Goal: Book appointment/travel/reservation

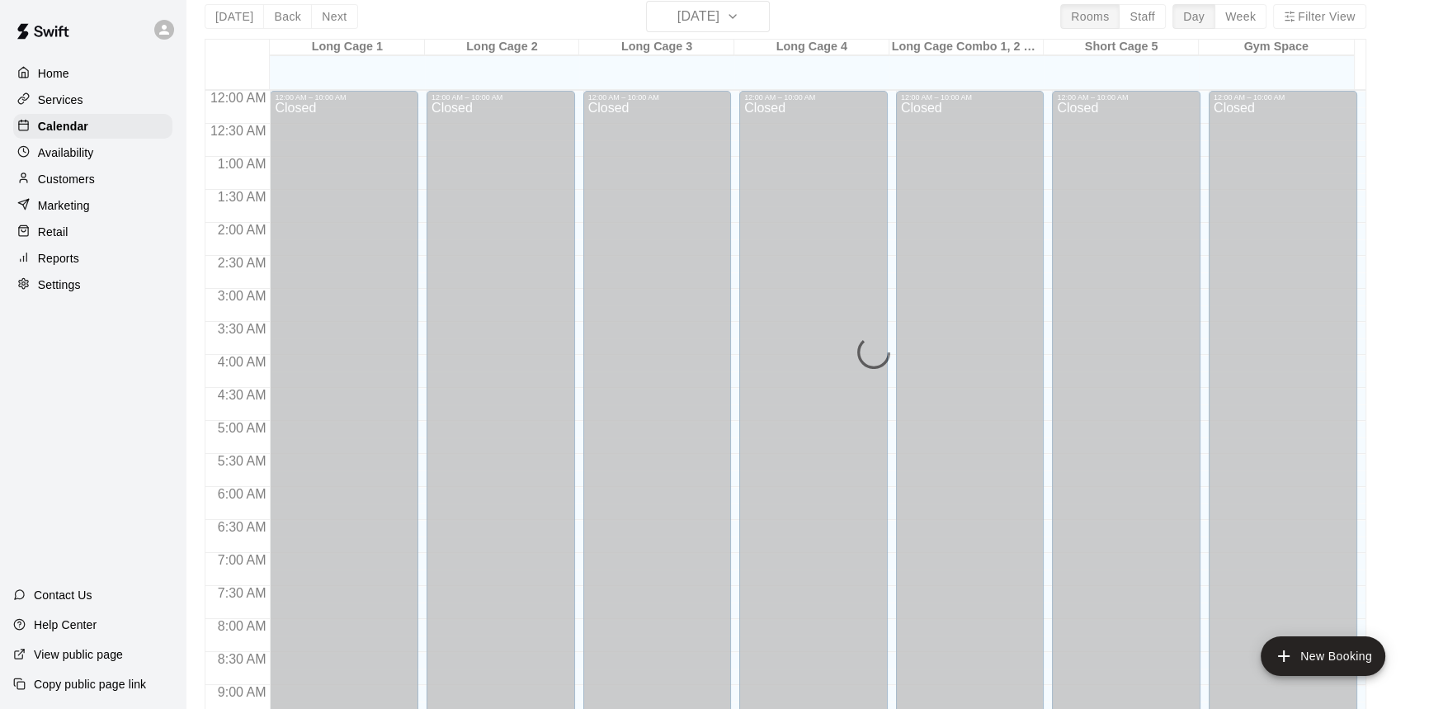
scroll to position [668, 0]
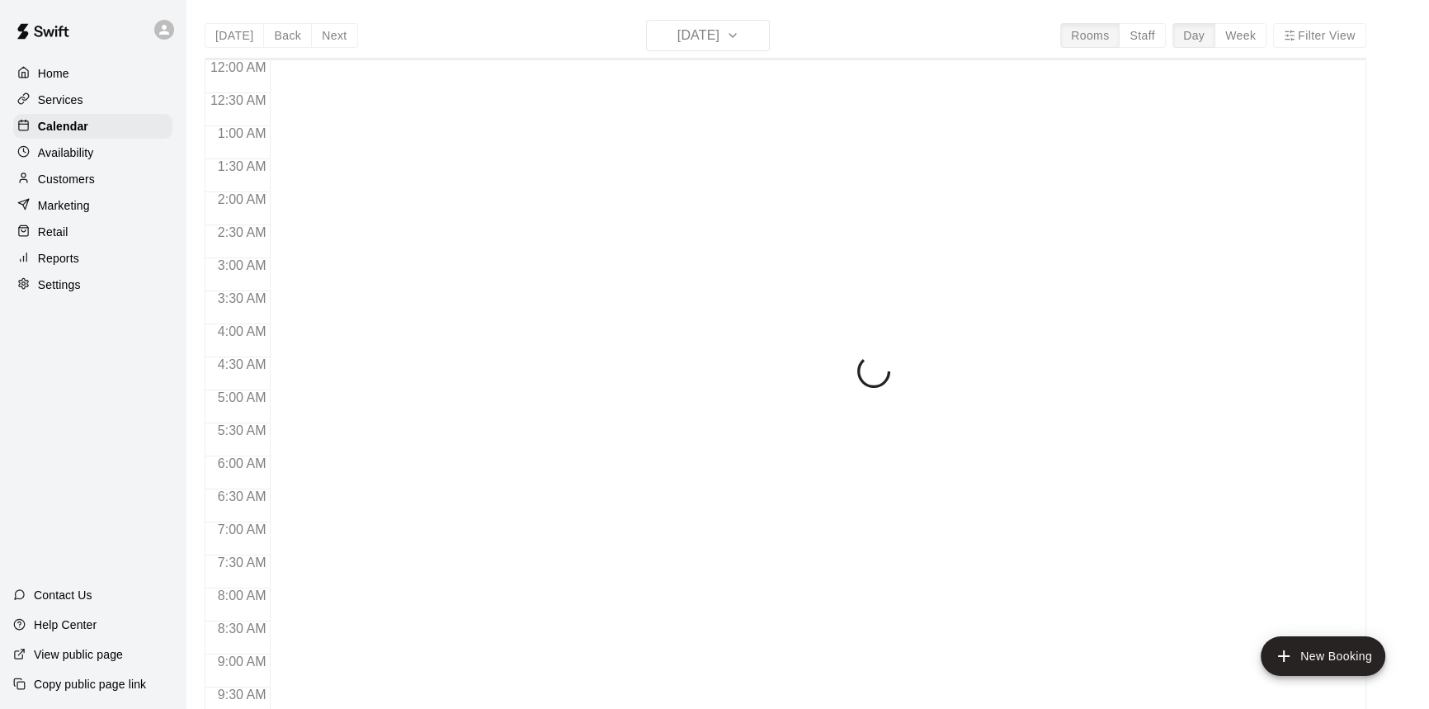
scroll to position [916, 0]
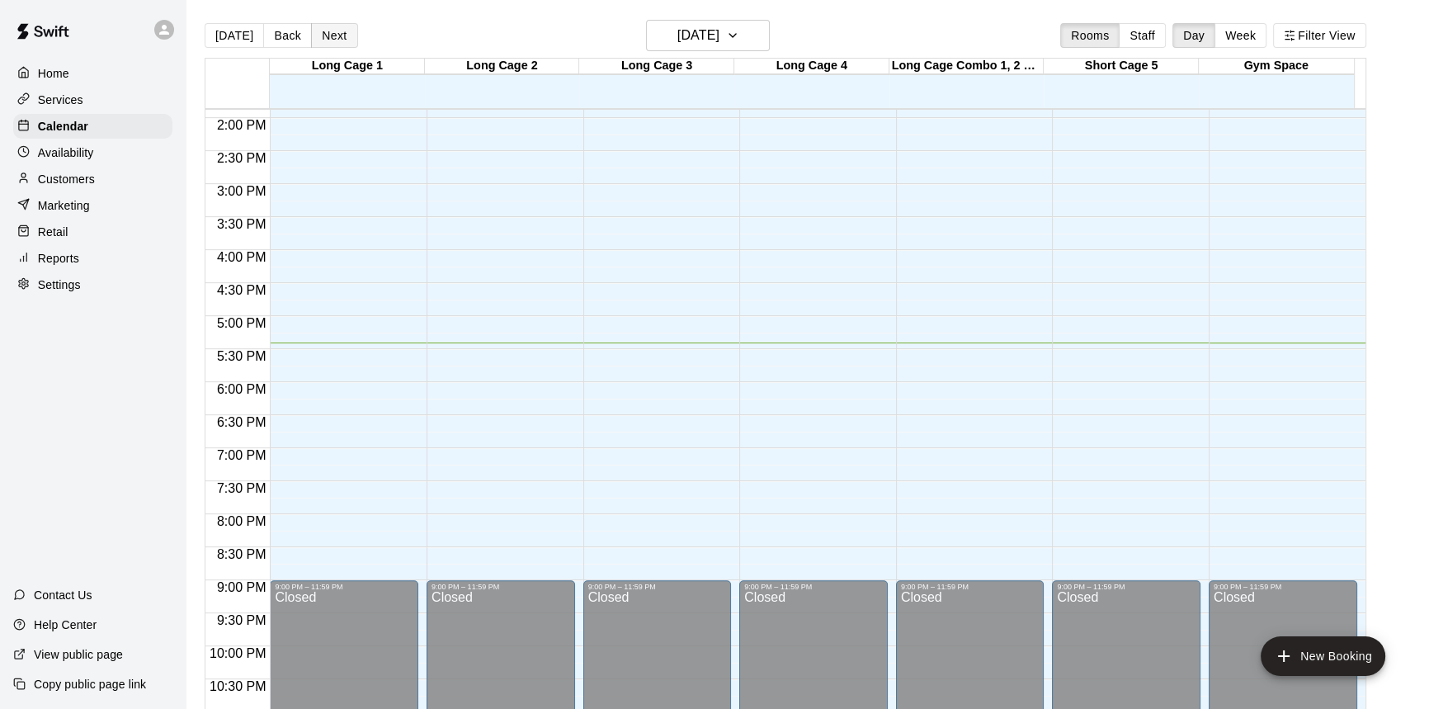
click at [337, 35] on button "Next" at bounding box center [334, 35] width 46 height 25
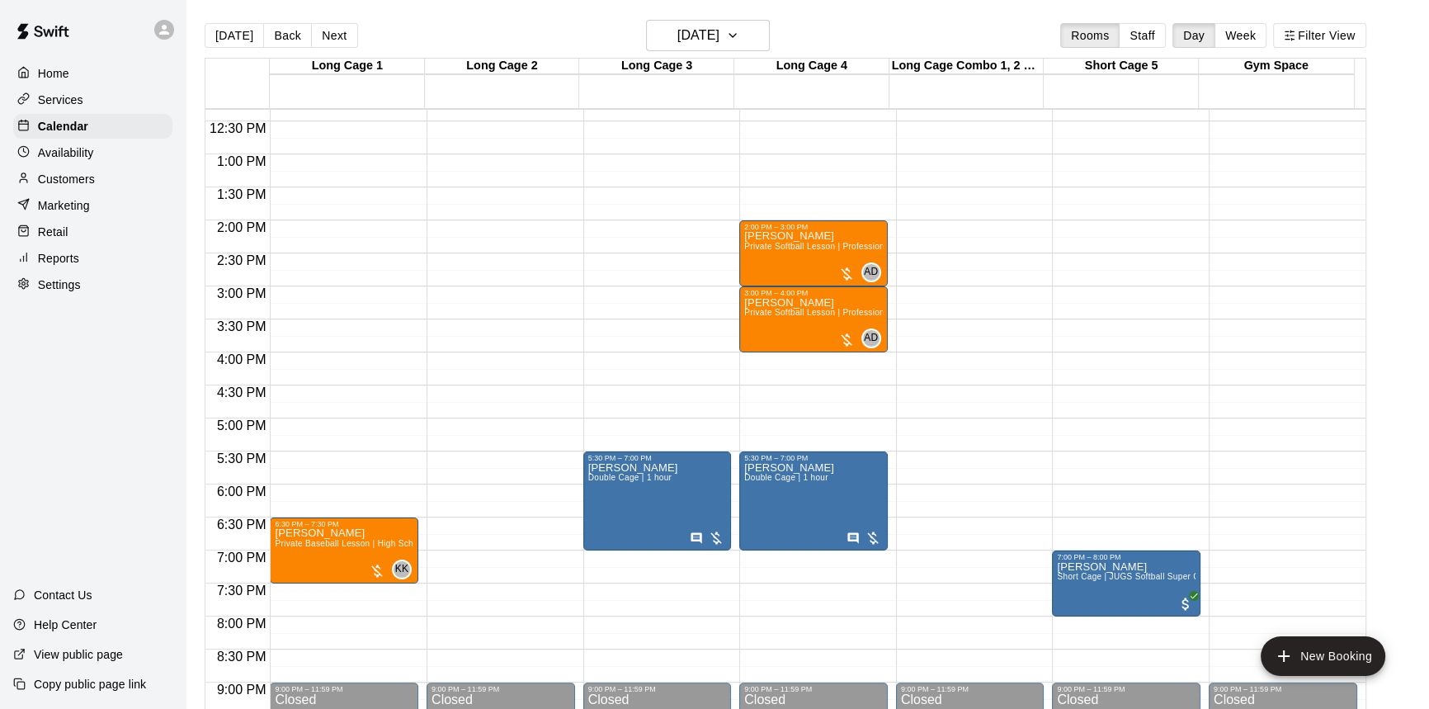
scroll to position [841, 0]
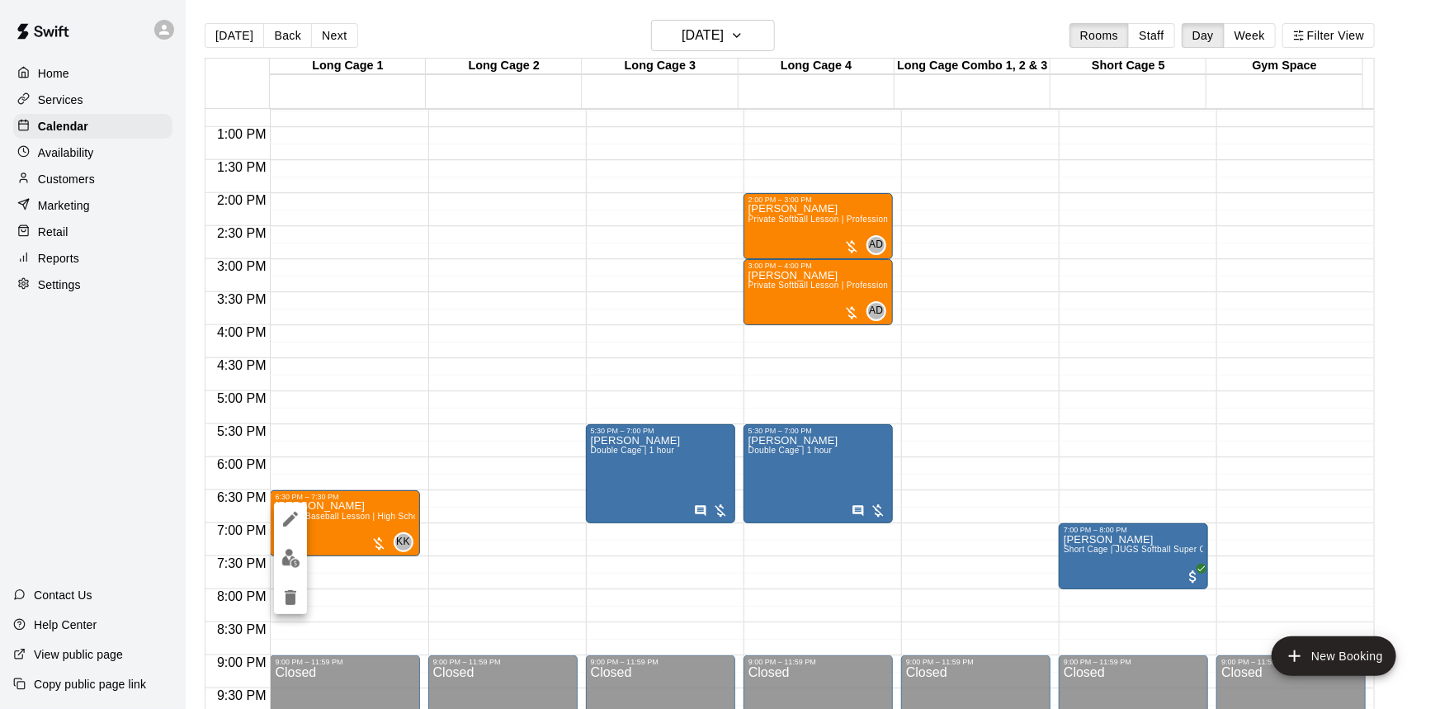
click at [485, 583] on div at bounding box center [720, 354] width 1440 height 709
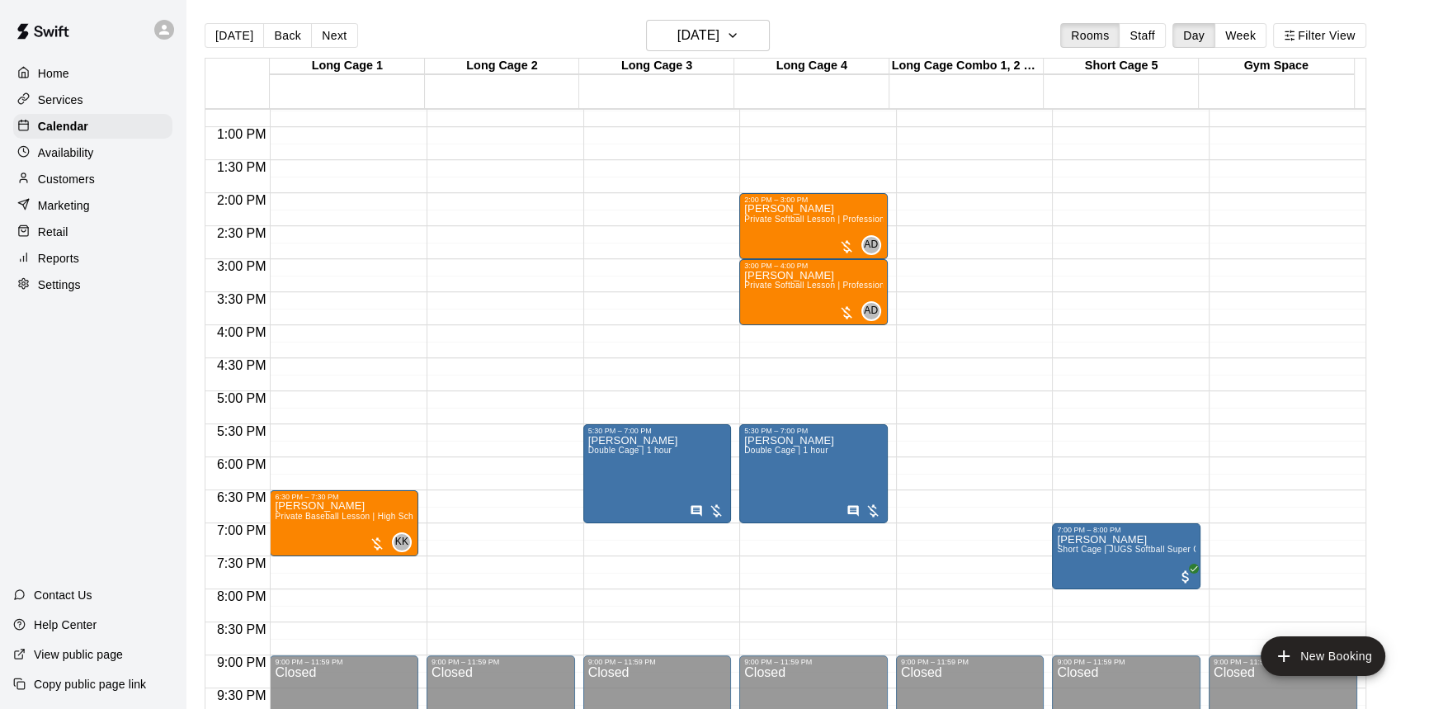
click at [96, 162] on div "Availability" at bounding box center [92, 152] width 159 height 25
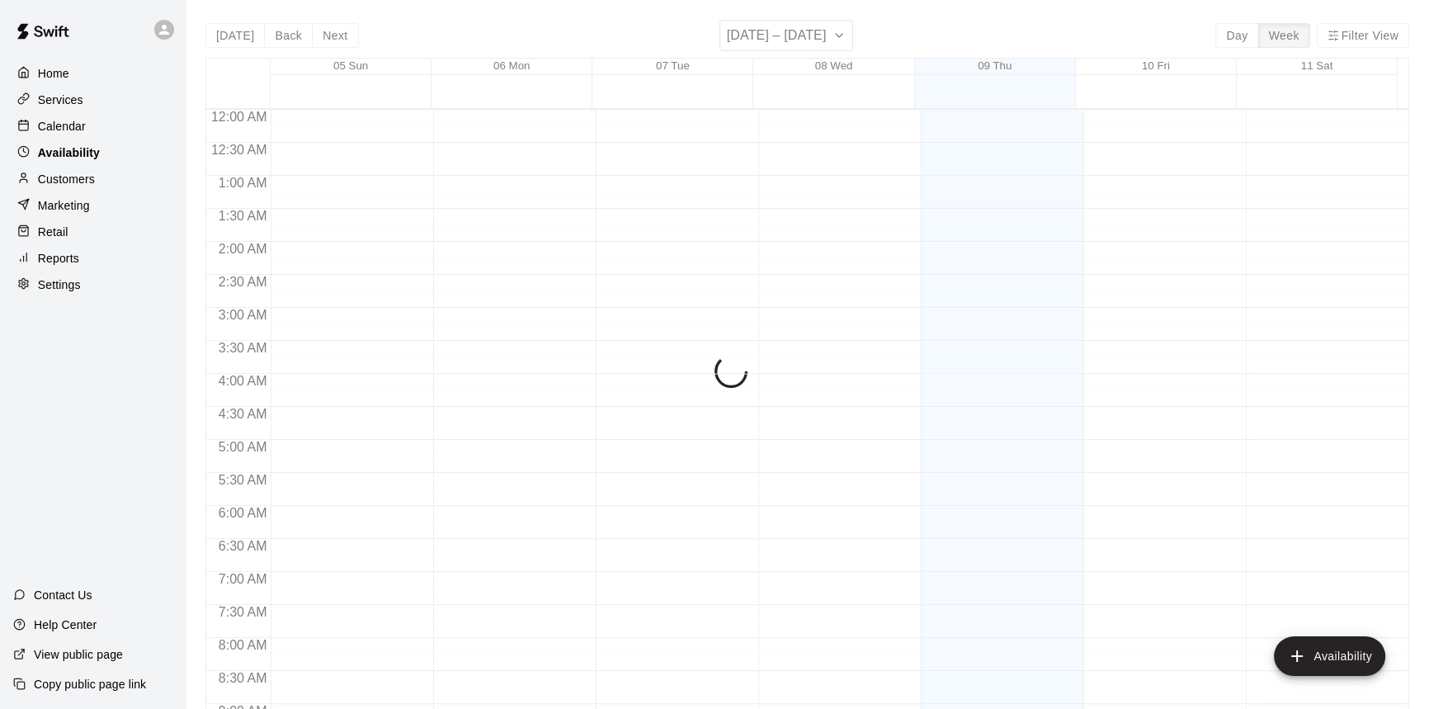
scroll to position [966, 0]
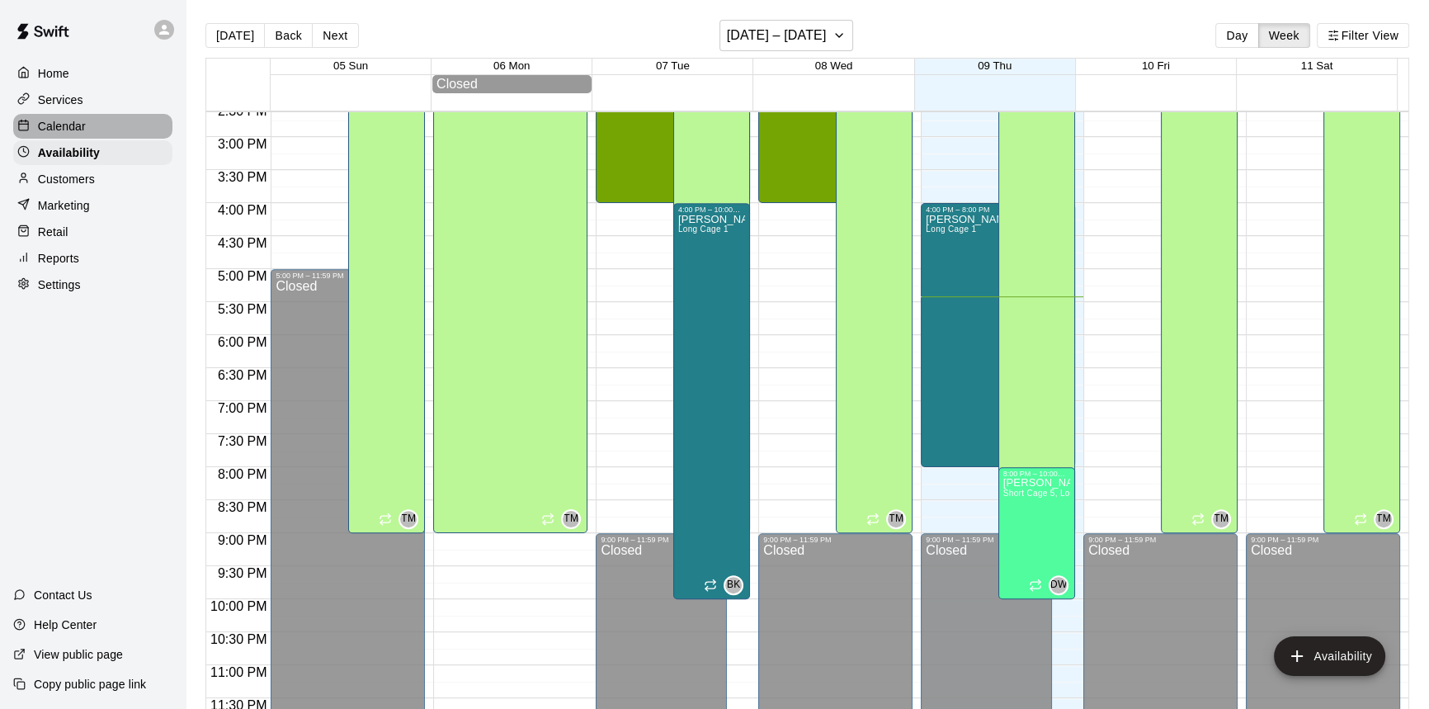
click at [99, 125] on div "Calendar" at bounding box center [92, 126] width 159 height 25
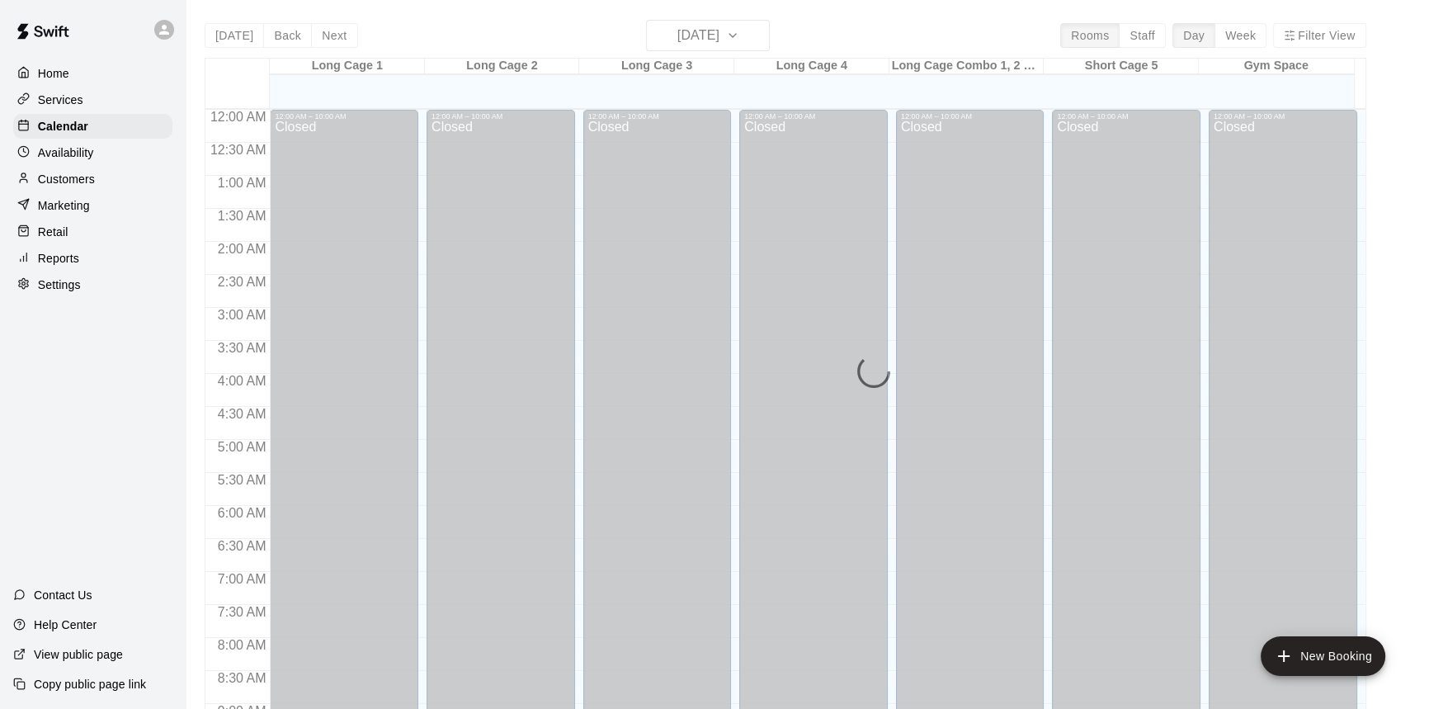
scroll to position [916, 0]
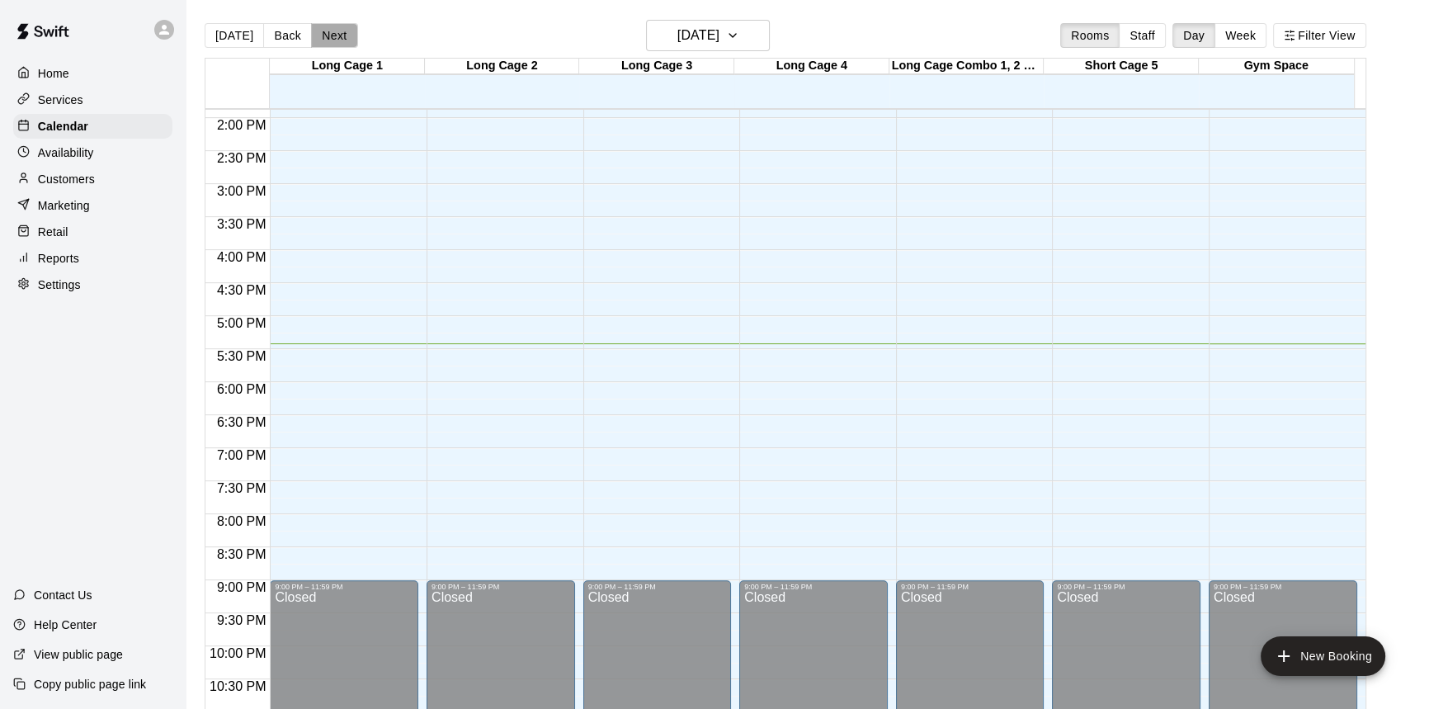
click at [322, 37] on button "Next" at bounding box center [334, 35] width 46 height 25
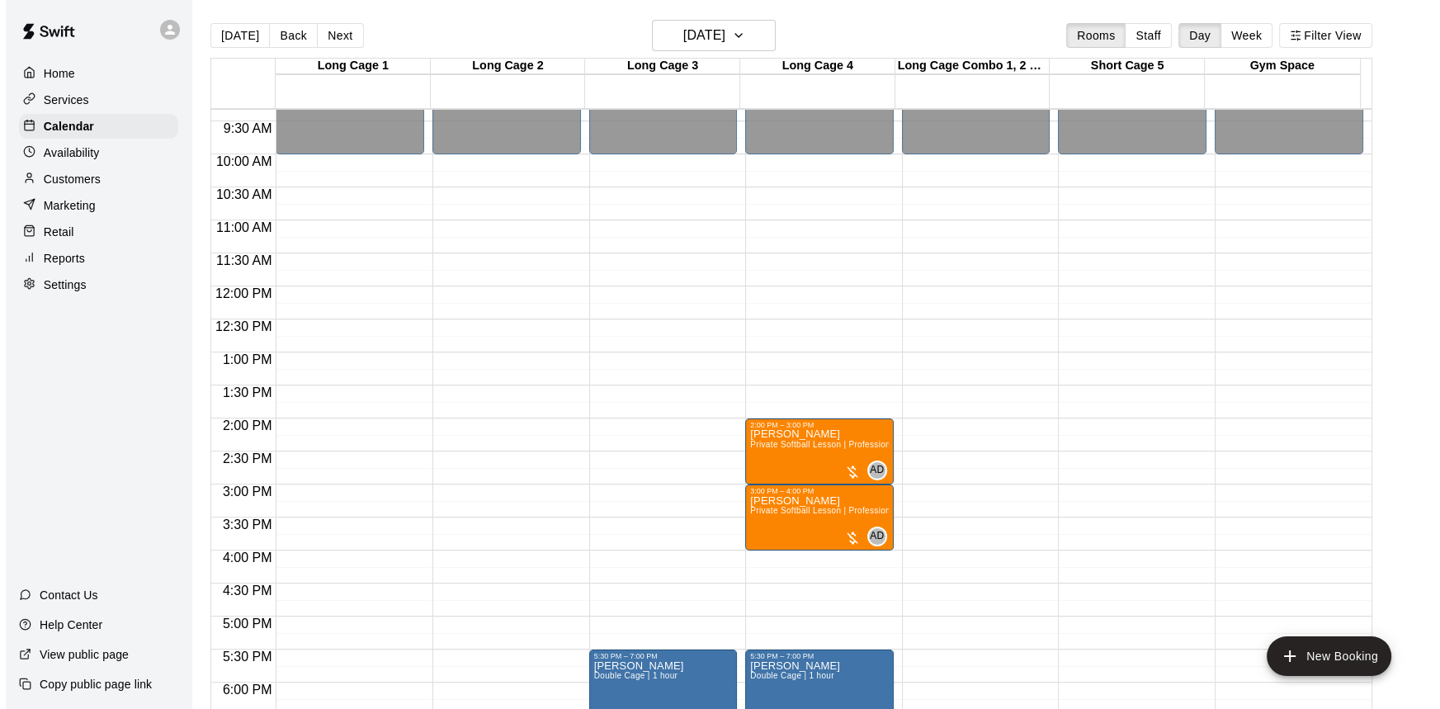
scroll to position [541, 0]
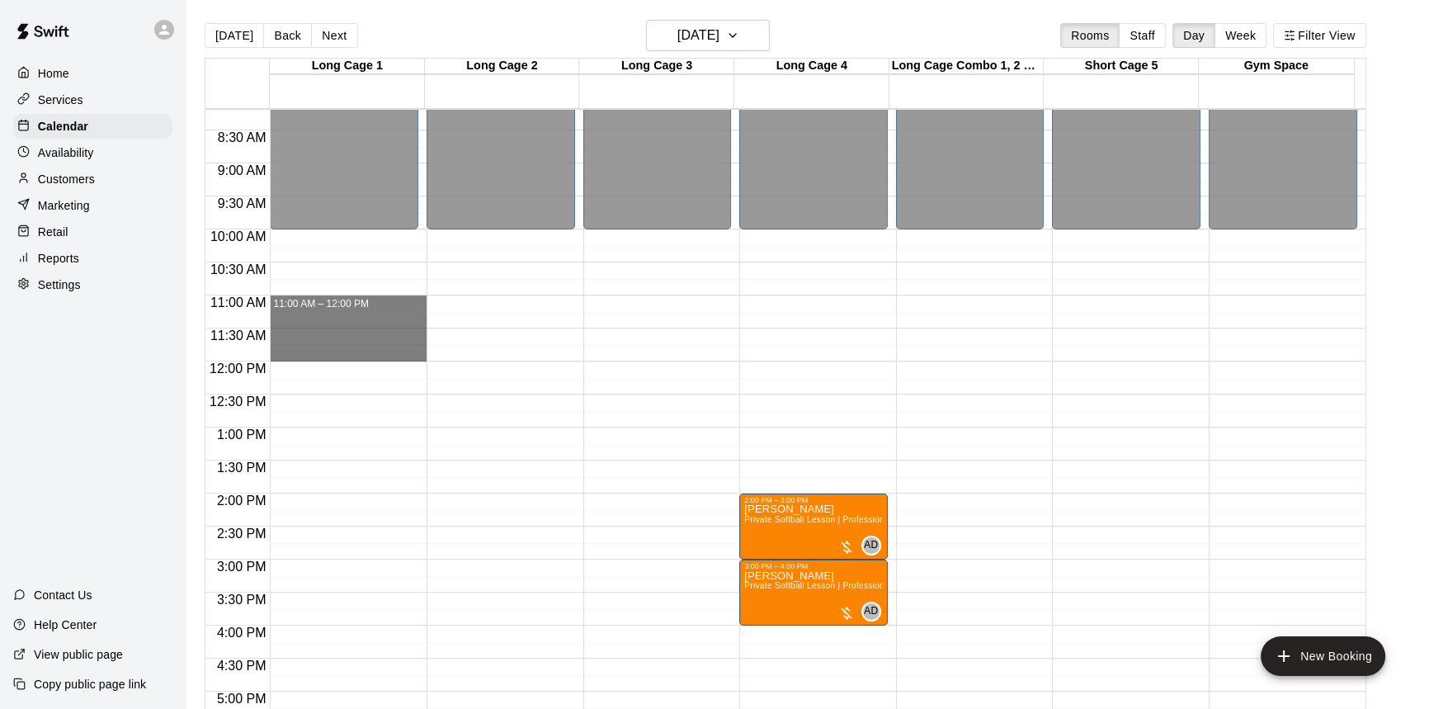
drag, startPoint x: 320, startPoint y: 298, endPoint x: 312, endPoint y: 356, distance: 58.4
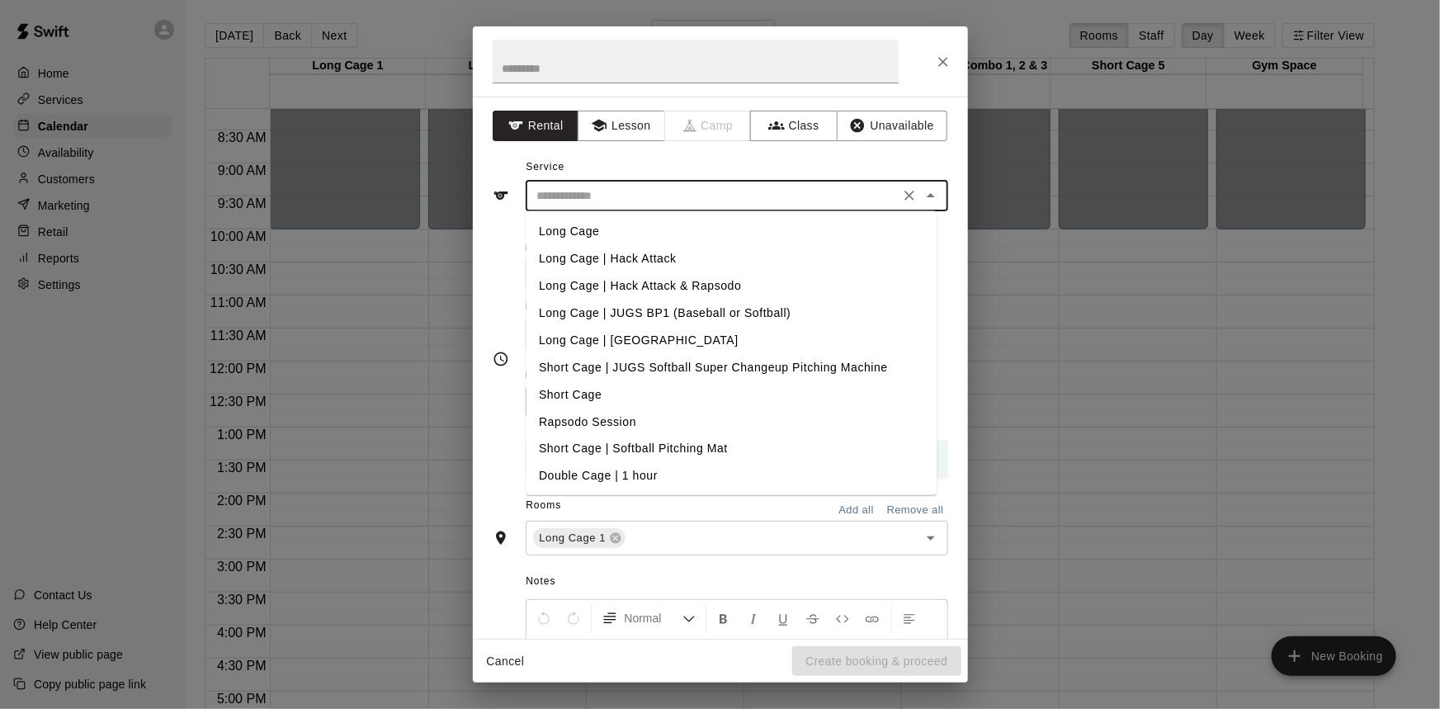
click at [737, 199] on input "text" at bounding box center [713, 196] width 364 height 21
click at [684, 309] on li "Long Cage | JUGS BP1 (Baseball or Softball)" at bounding box center [731, 313] width 411 height 27
type input "**********"
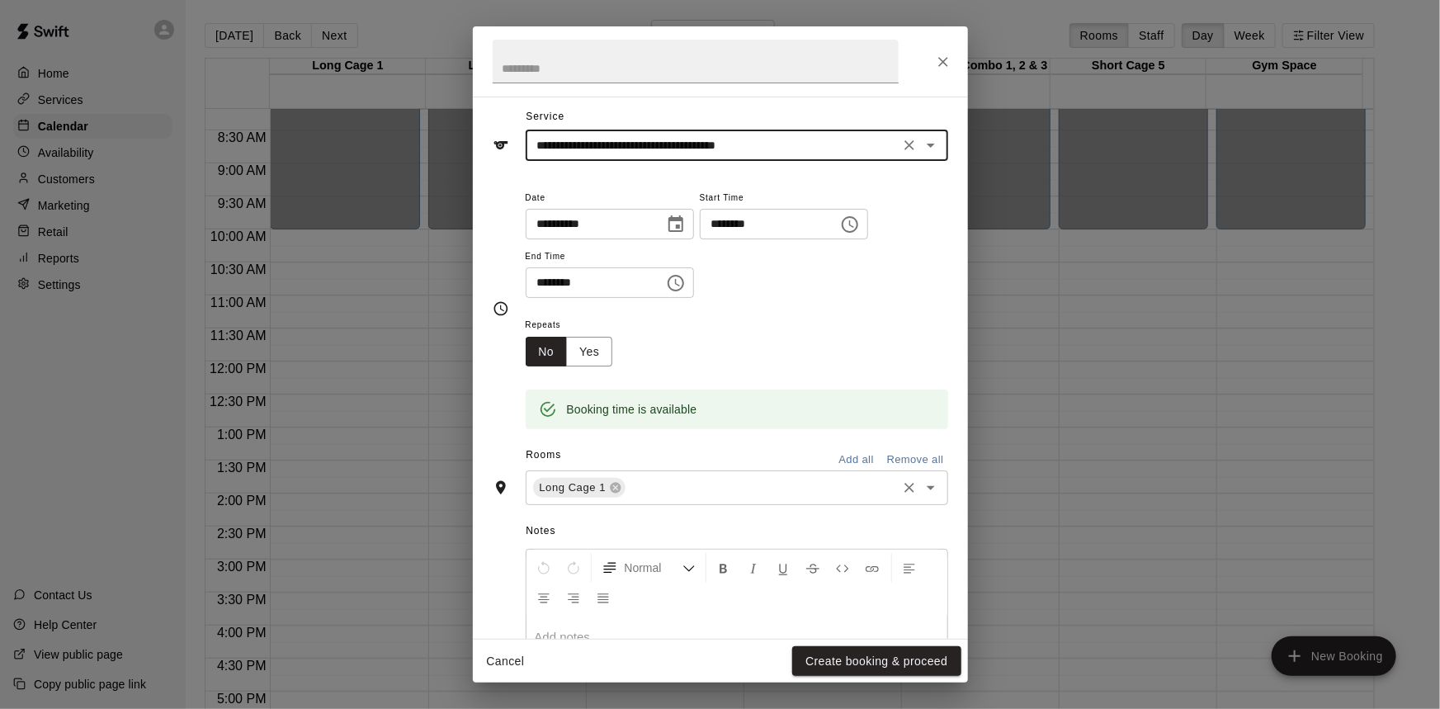
scroll to position [74, 0]
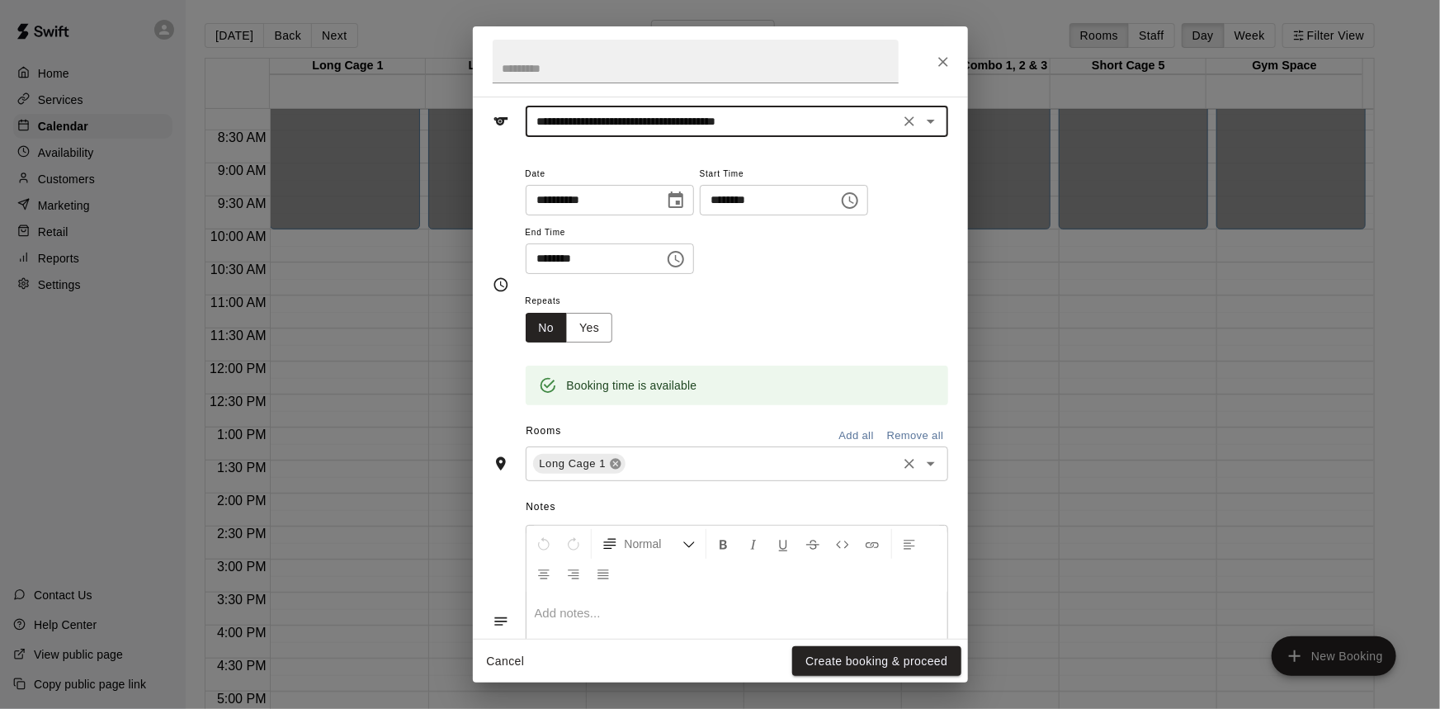
click at [612, 459] on icon at bounding box center [615, 464] width 11 height 11
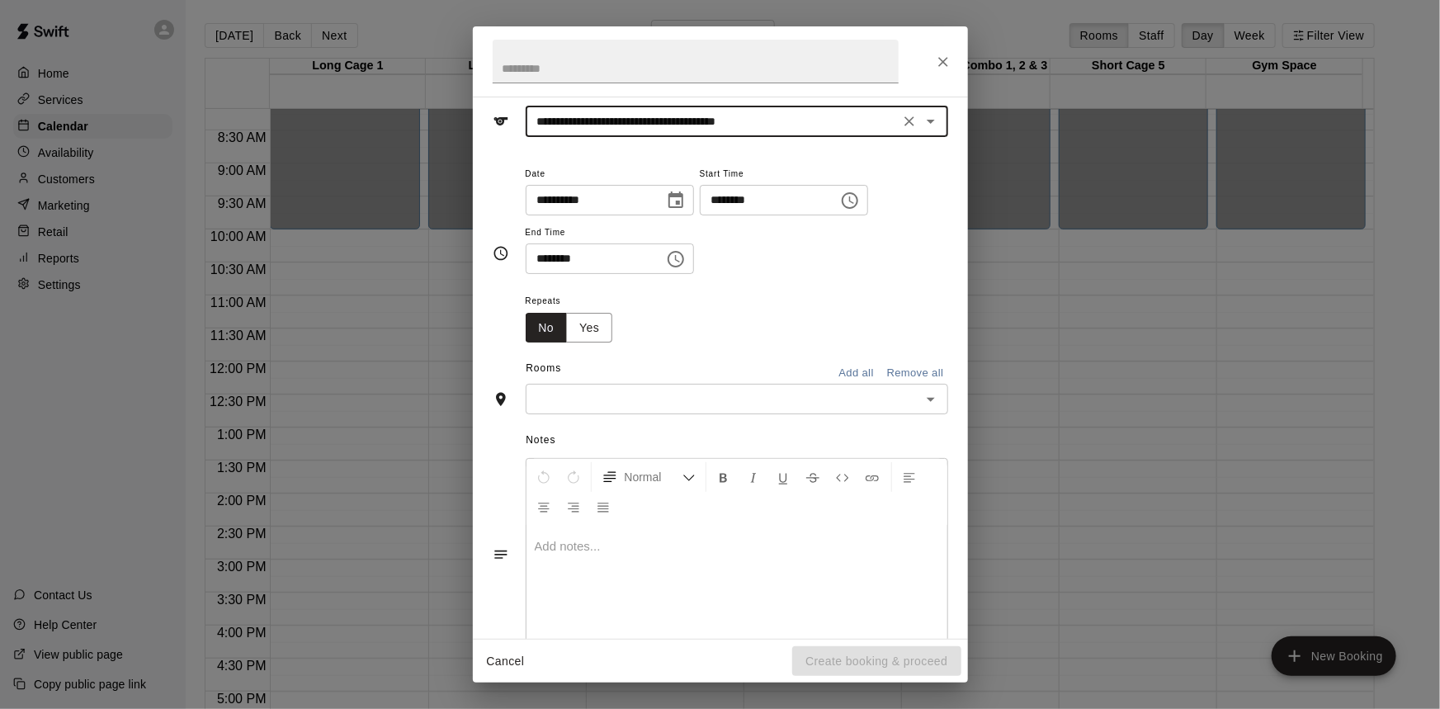
click at [831, 394] on input "text" at bounding box center [723, 399] width 385 height 21
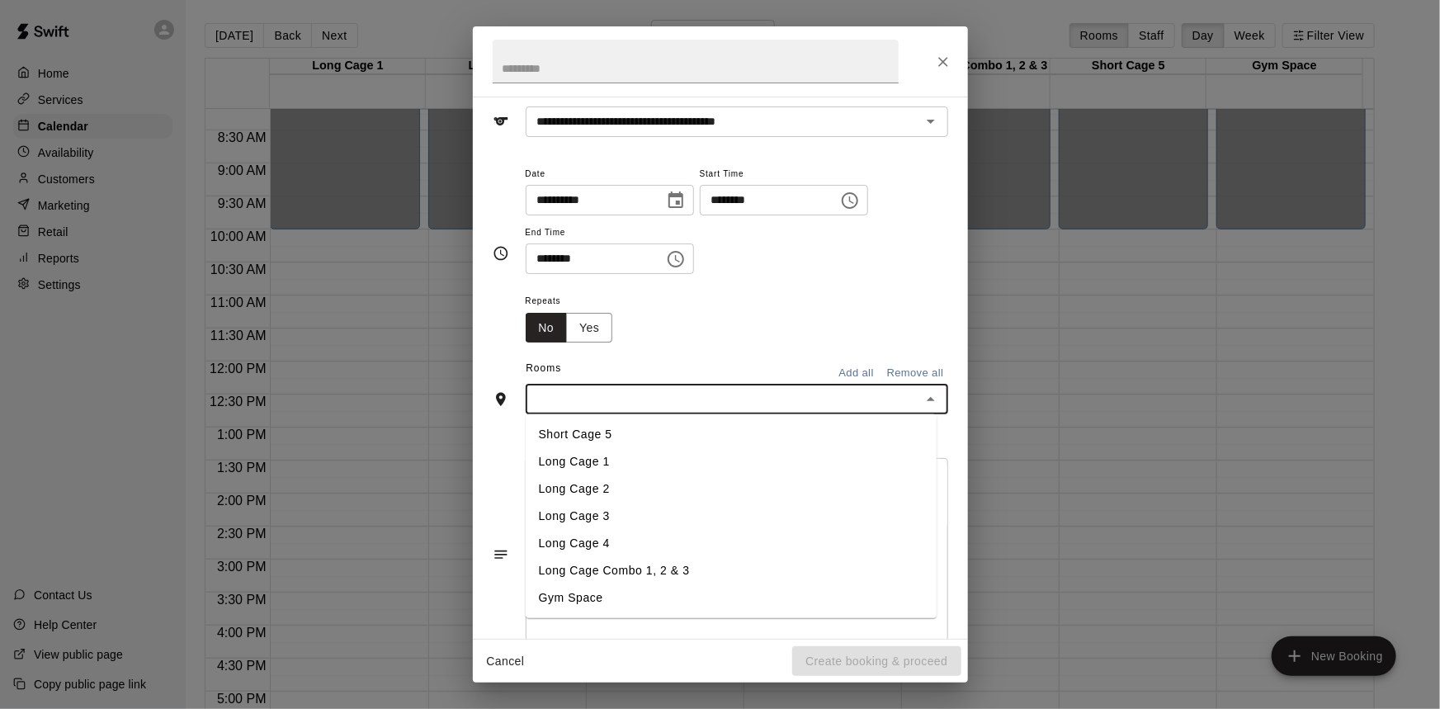
click at [597, 539] on li "Long Cage 4" at bounding box center [731, 543] width 411 height 27
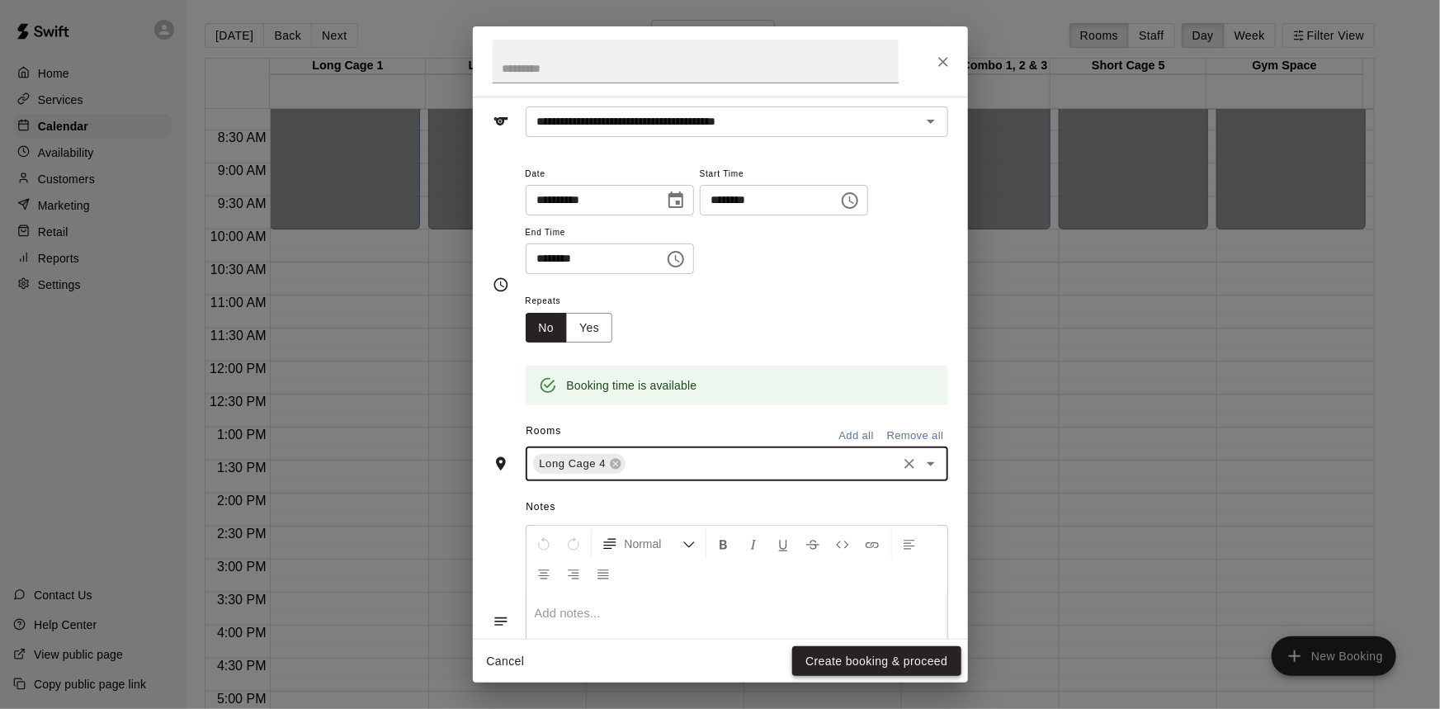
click at [824, 649] on button "Create booking & proceed" at bounding box center [876, 661] width 168 height 31
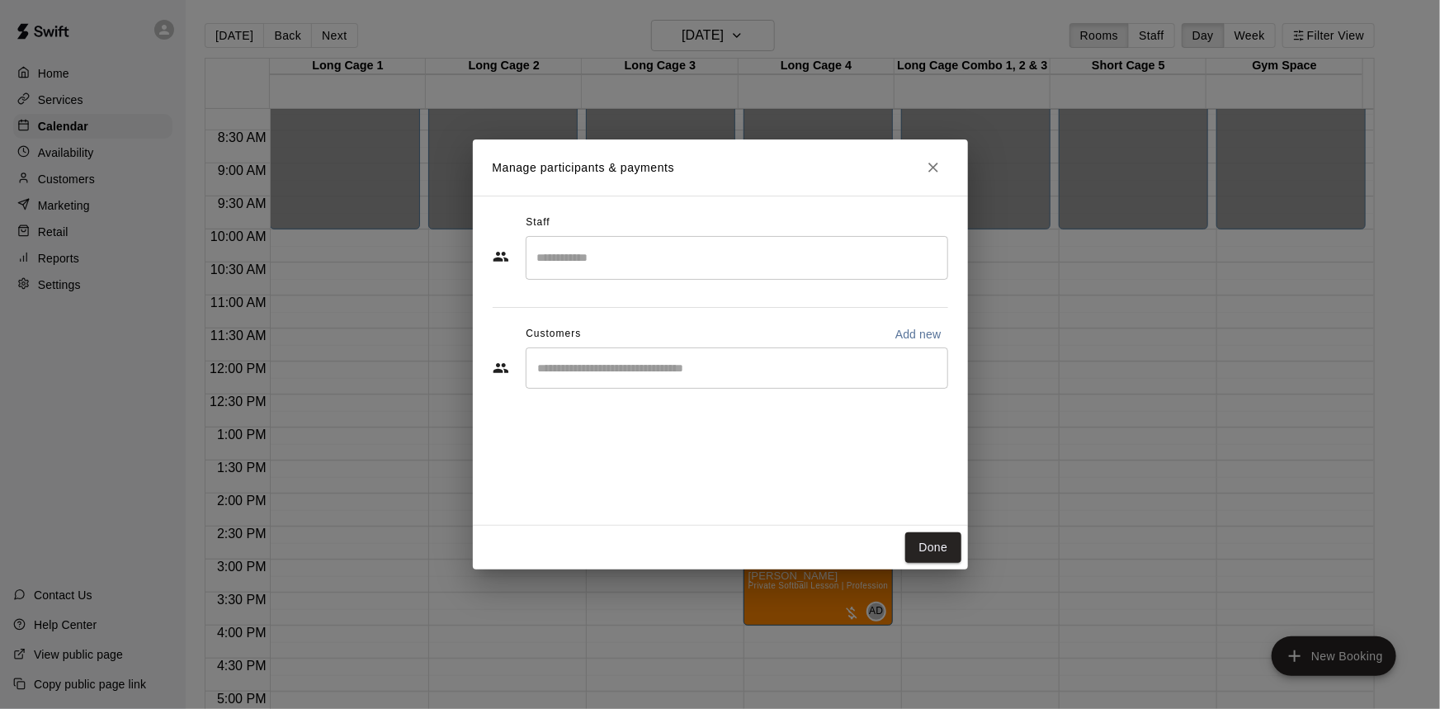
click at [683, 358] on div "​" at bounding box center [737, 367] width 423 height 41
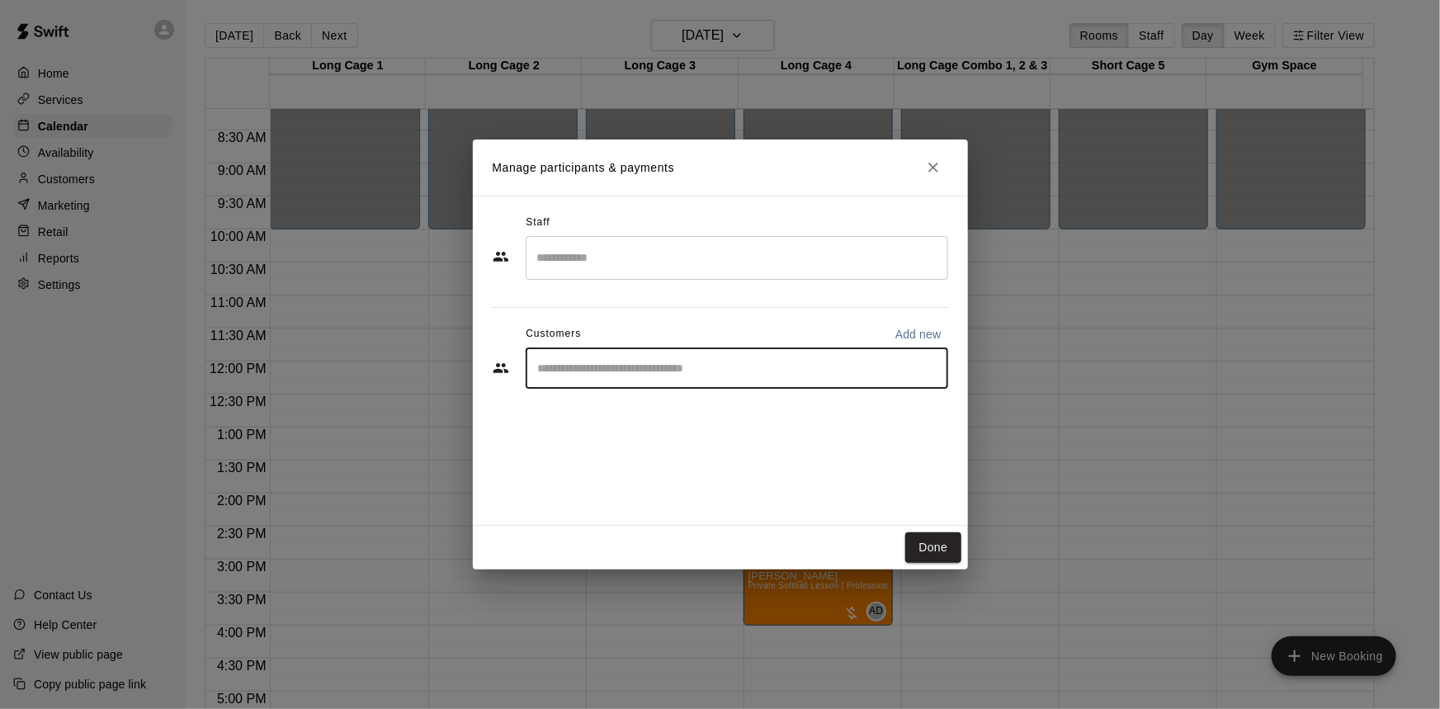
click at [898, 352] on div "​" at bounding box center [737, 367] width 423 height 41
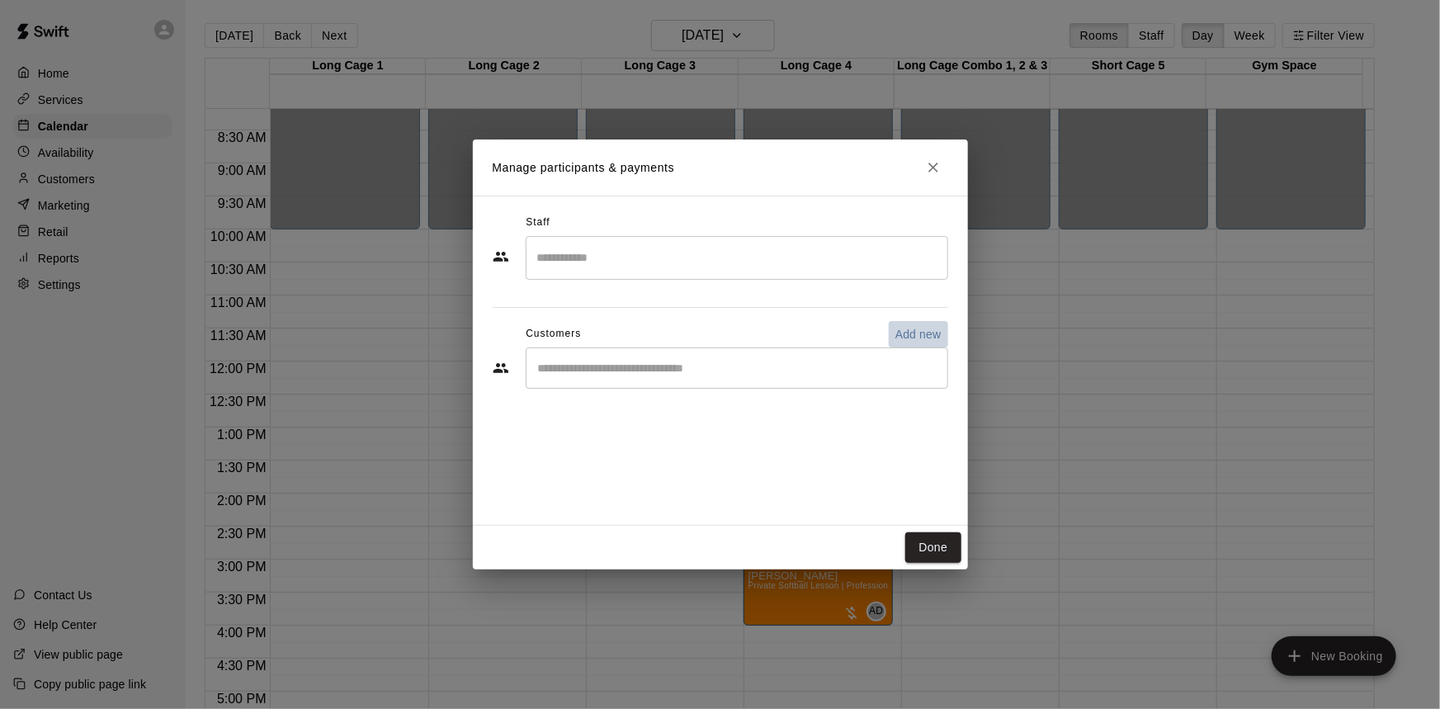
click at [900, 342] on button "Add new" at bounding box center [918, 334] width 59 height 26
select select "**"
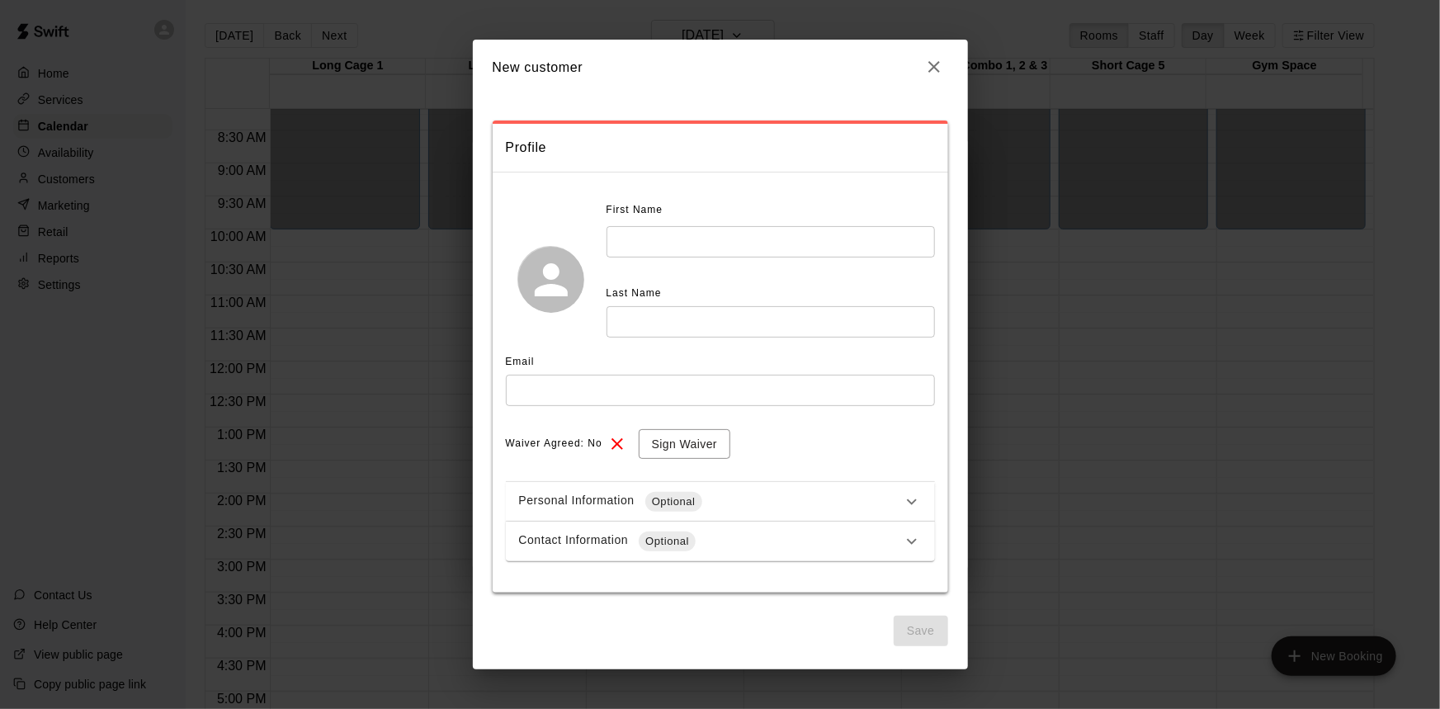
drag, startPoint x: 738, startPoint y: 264, endPoint x: 733, endPoint y: 244, distance: 20.4
click at [736, 260] on div "First Name ​ Last Name ​" at bounding box center [771, 267] width 328 height 140
click at [733, 244] on input "text" at bounding box center [771, 241] width 328 height 31
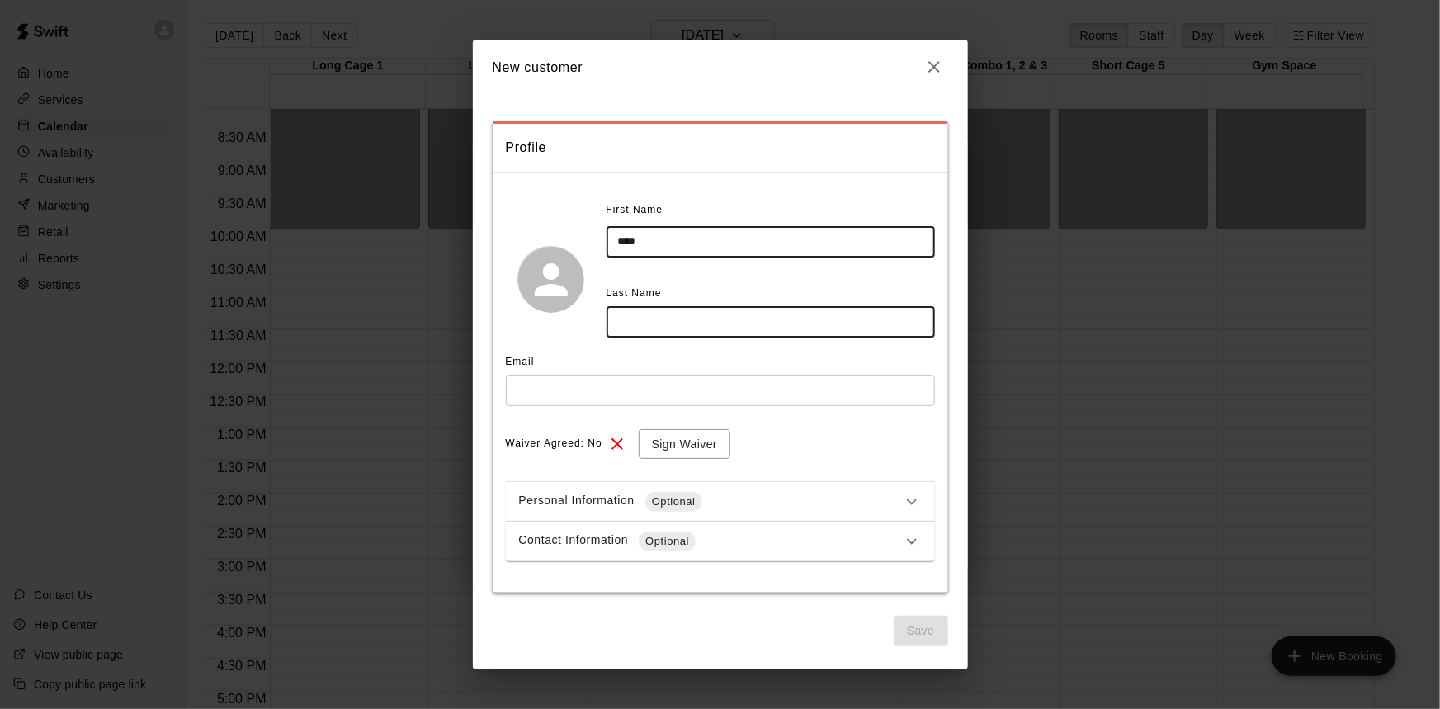
type input "****"
type input "*****"
click at [672, 395] on input "text" at bounding box center [720, 390] width 429 height 31
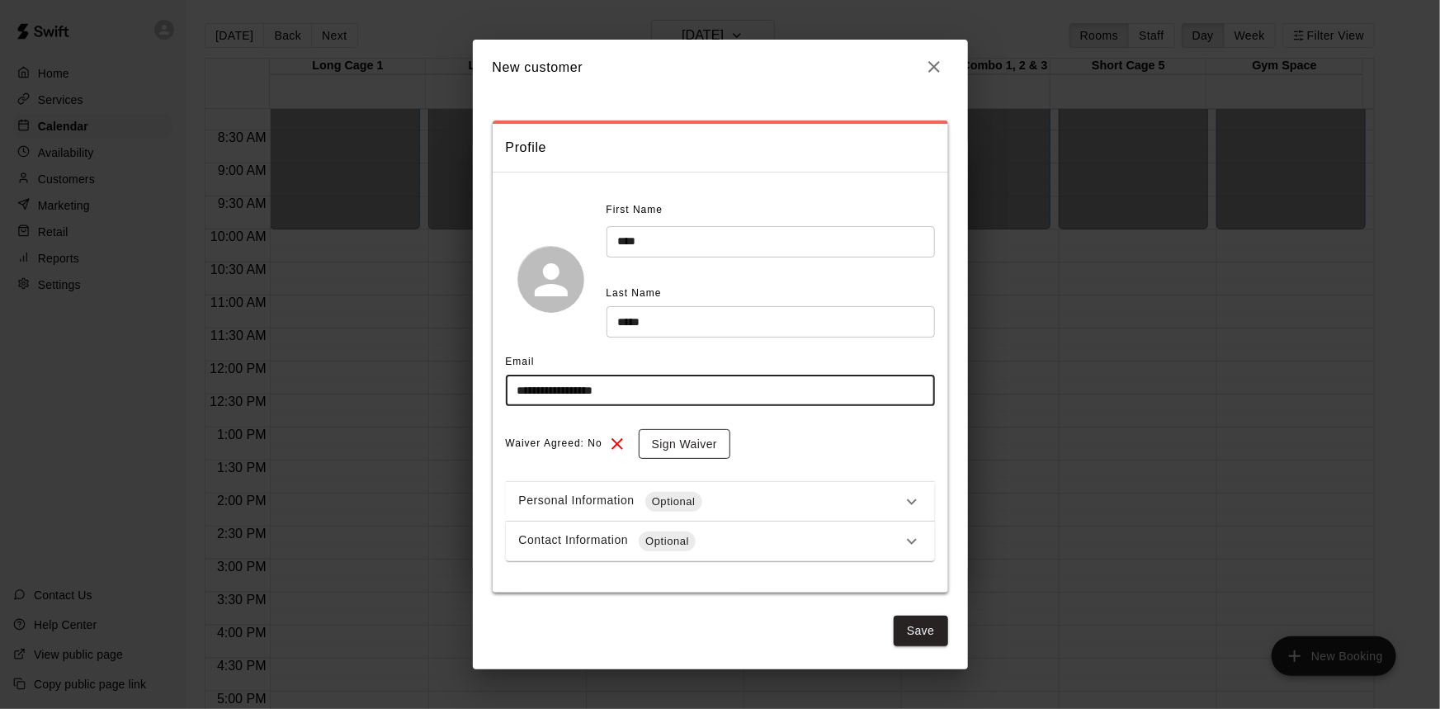
type input "**********"
click at [717, 445] on button "Sign Waiver" at bounding box center [685, 444] width 92 height 31
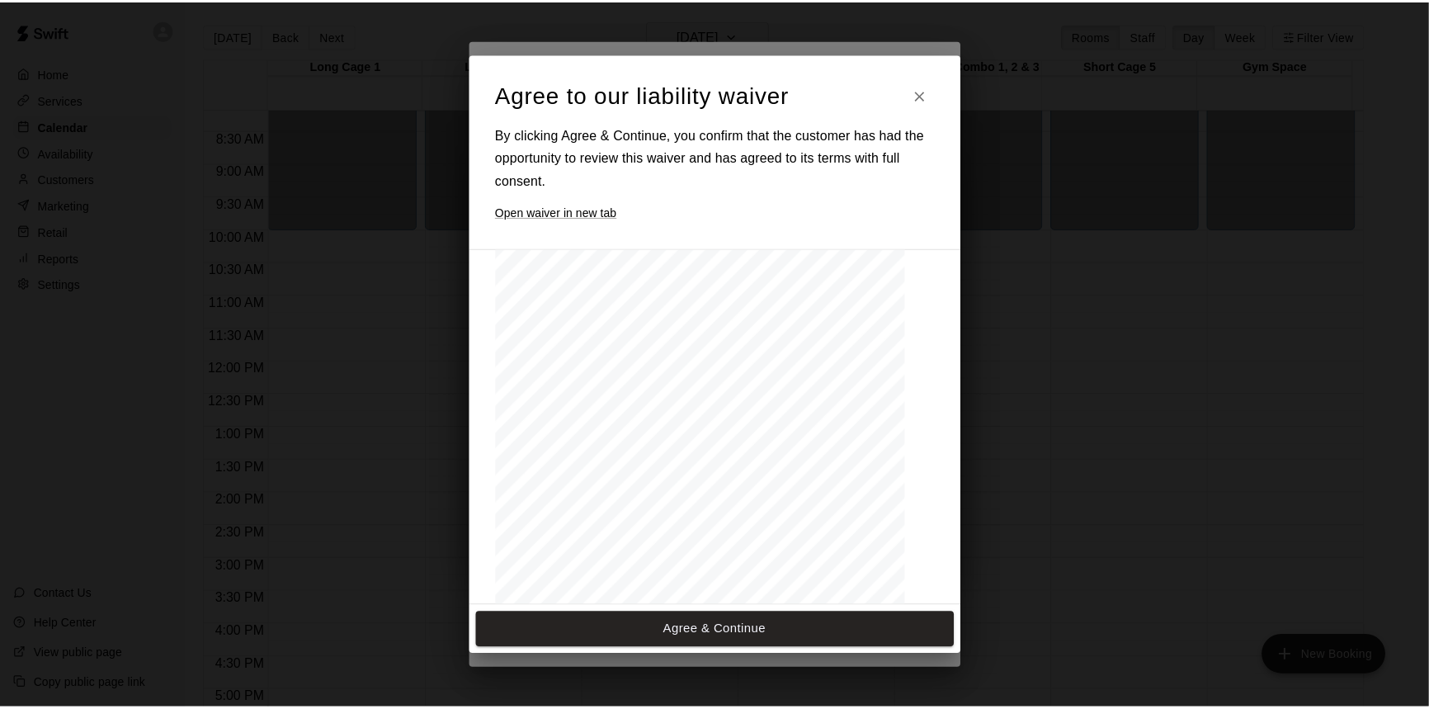
scroll to position [0, 0]
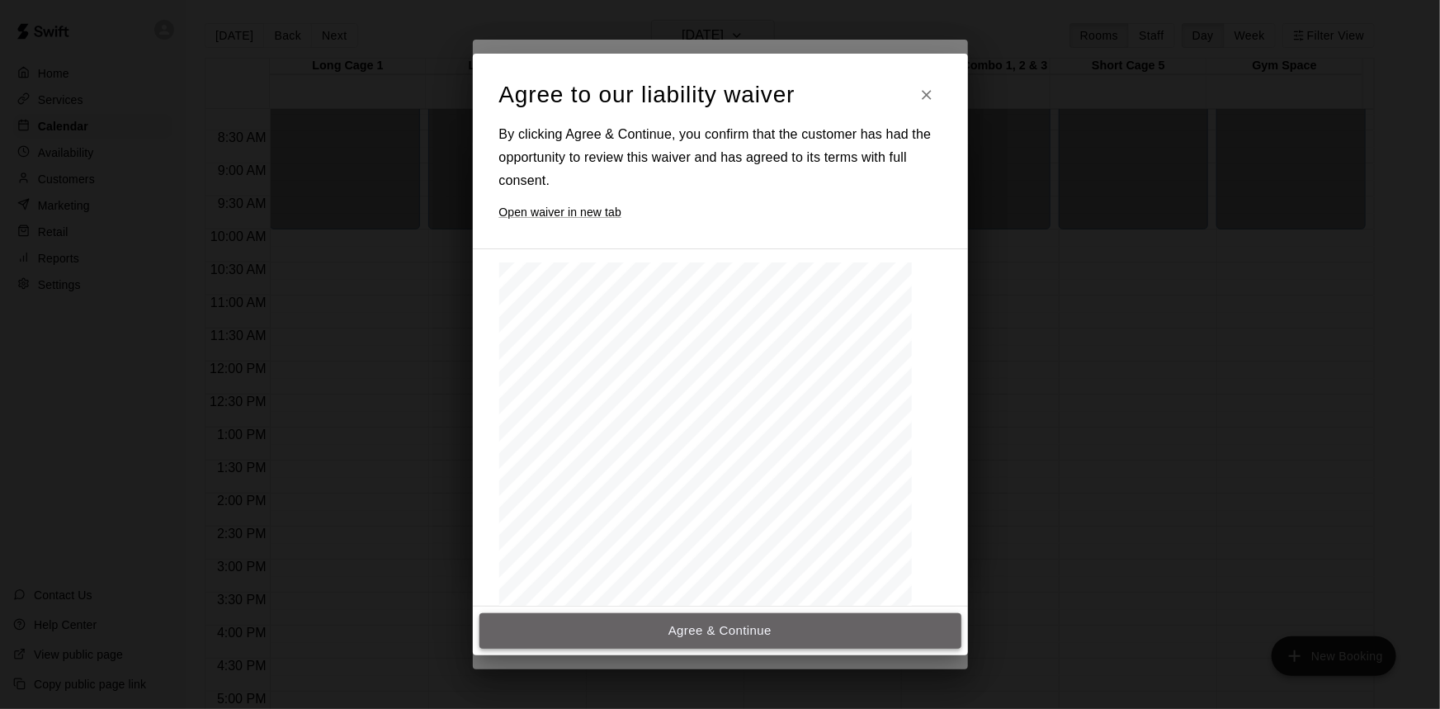
click at [689, 617] on button "Agree & Continue" at bounding box center [720, 630] width 482 height 35
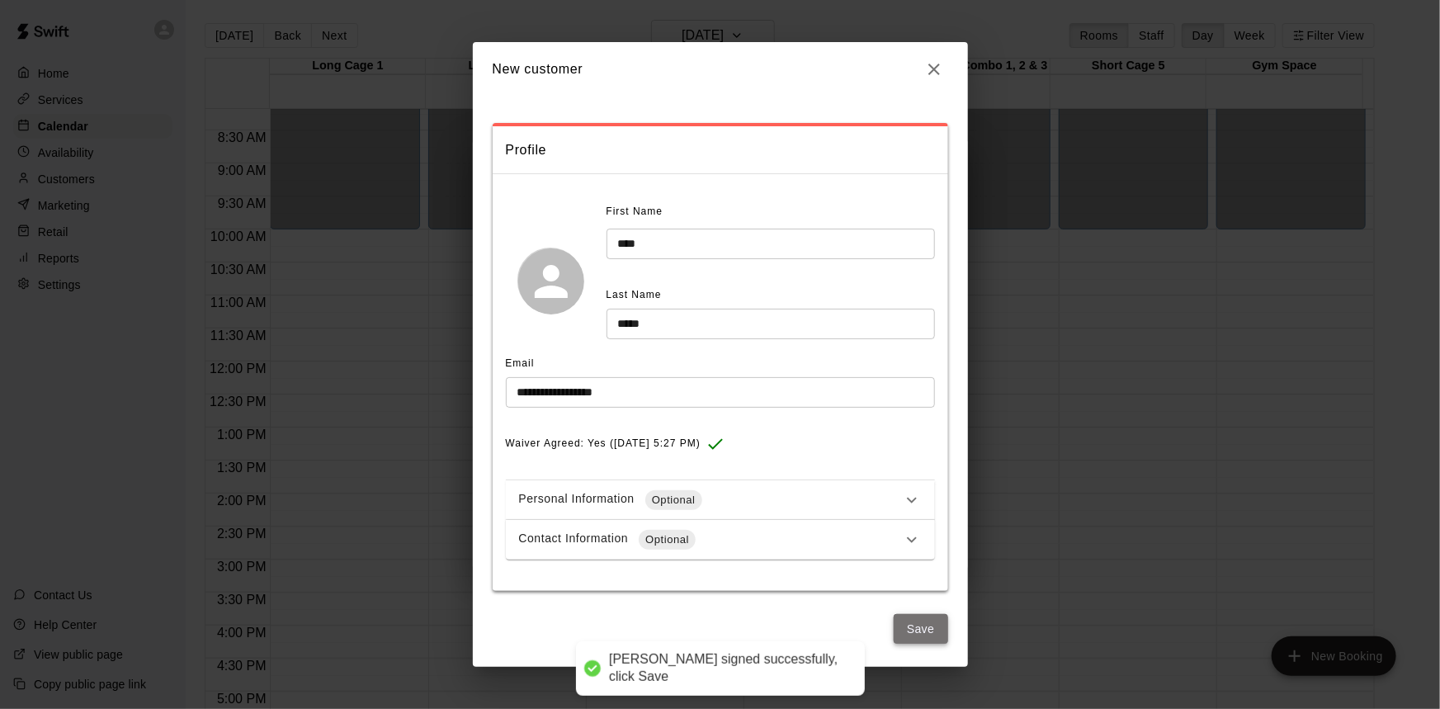
click at [901, 619] on button "Save" at bounding box center [921, 629] width 54 height 31
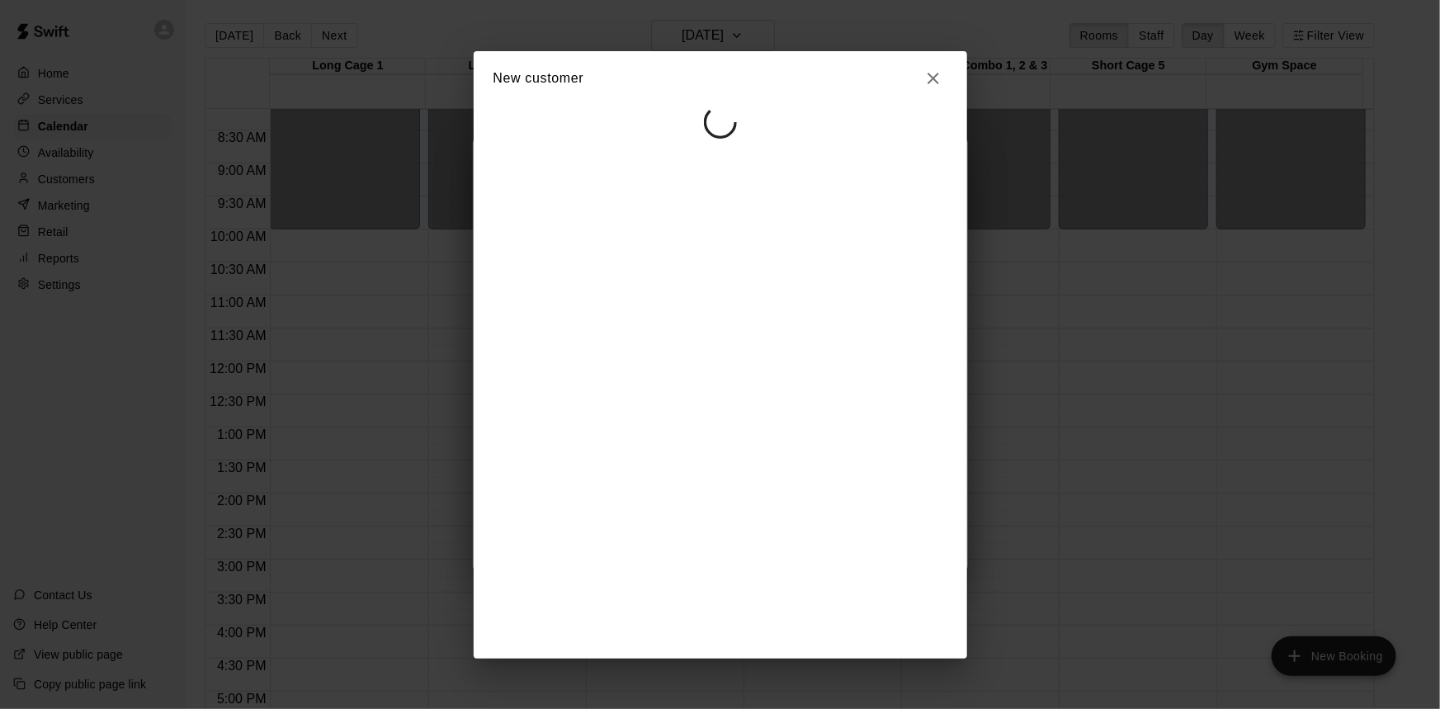
select select "**"
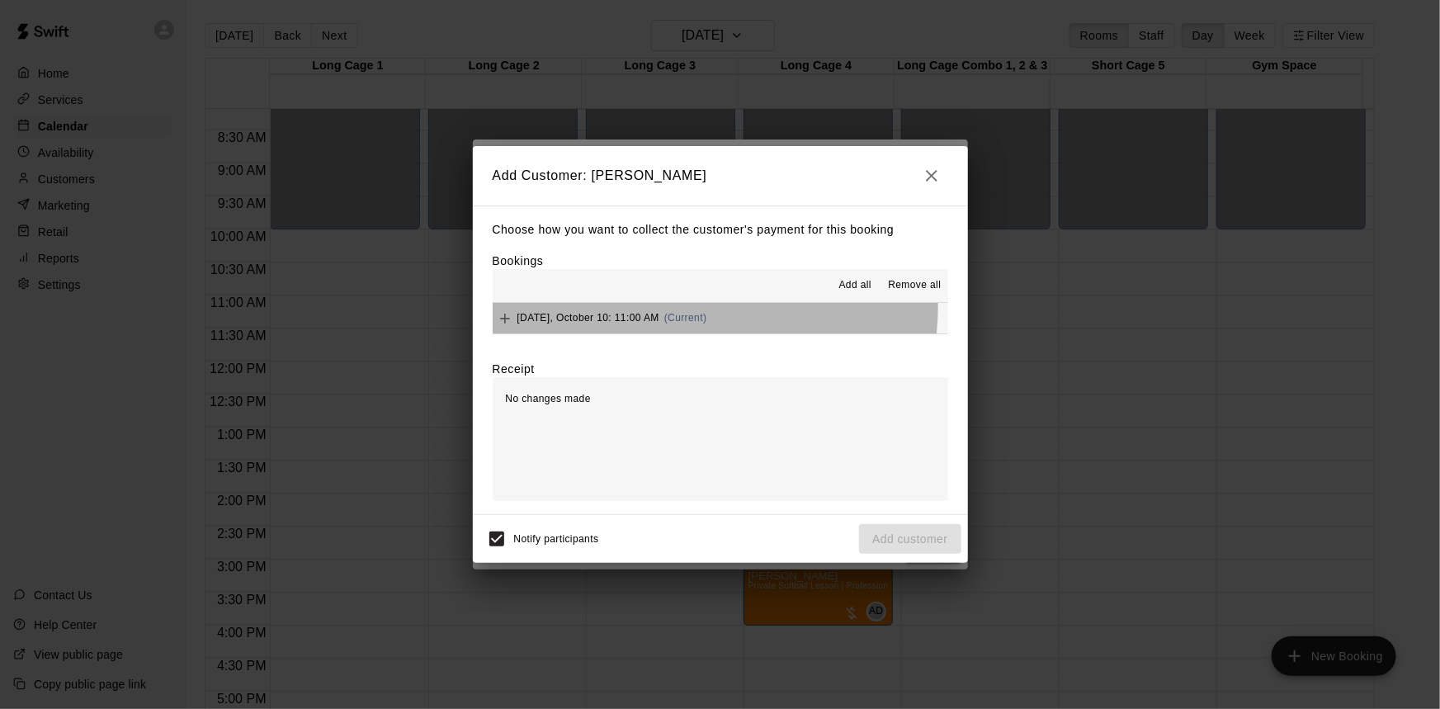
click at [674, 307] on div "Friday, October 10: 11:00 AM (Current)" at bounding box center [600, 318] width 215 height 25
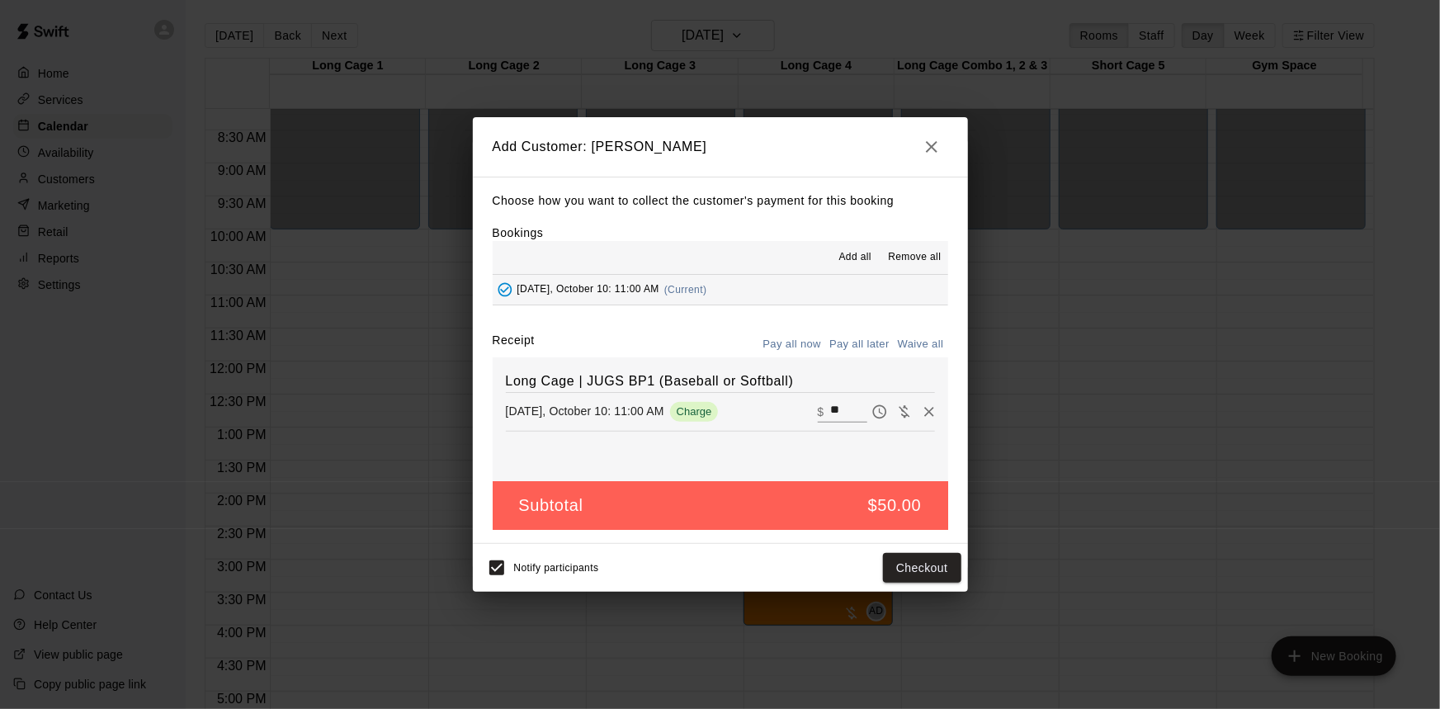
click at [861, 341] on button "Pay all later" at bounding box center [859, 345] width 68 height 26
click at [888, 579] on button "Add customer" at bounding box center [910, 568] width 102 height 31
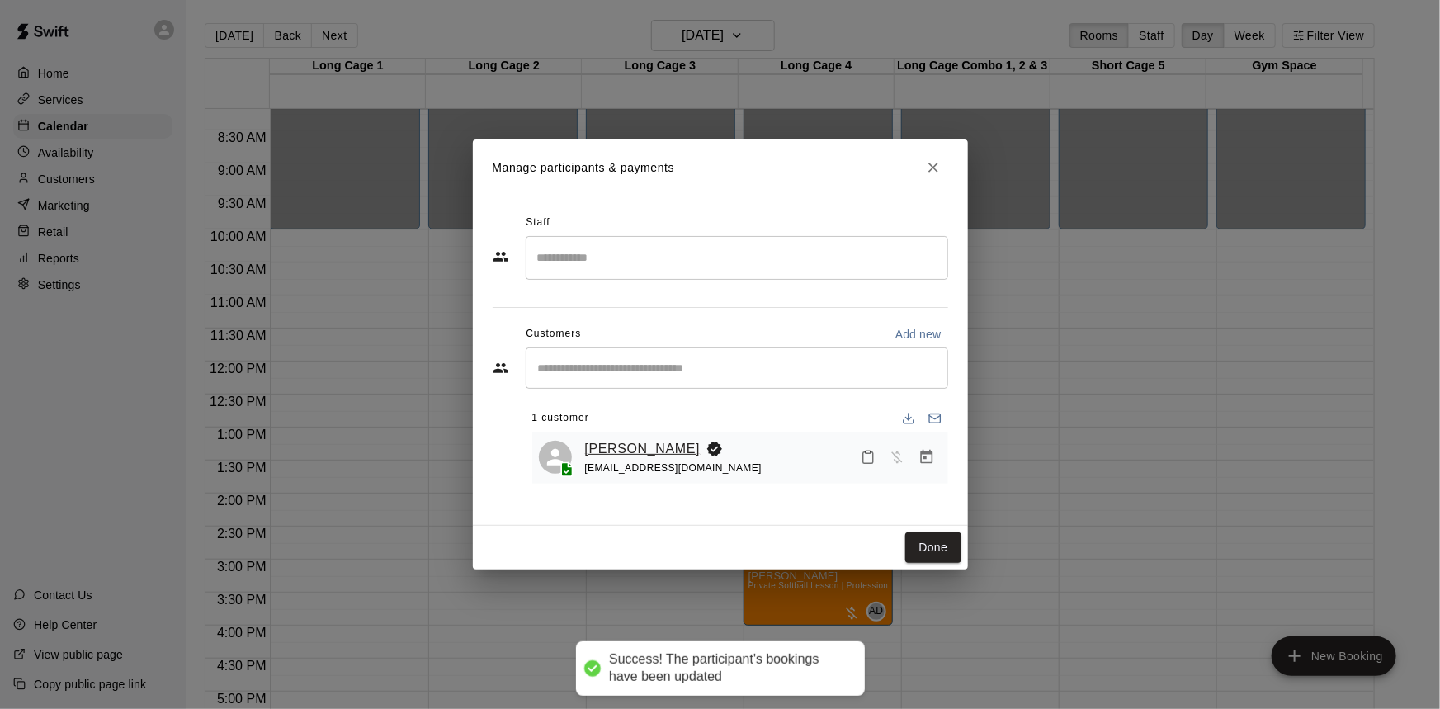
click at [626, 447] on link "Anne Opitz" at bounding box center [643, 448] width 116 height 21
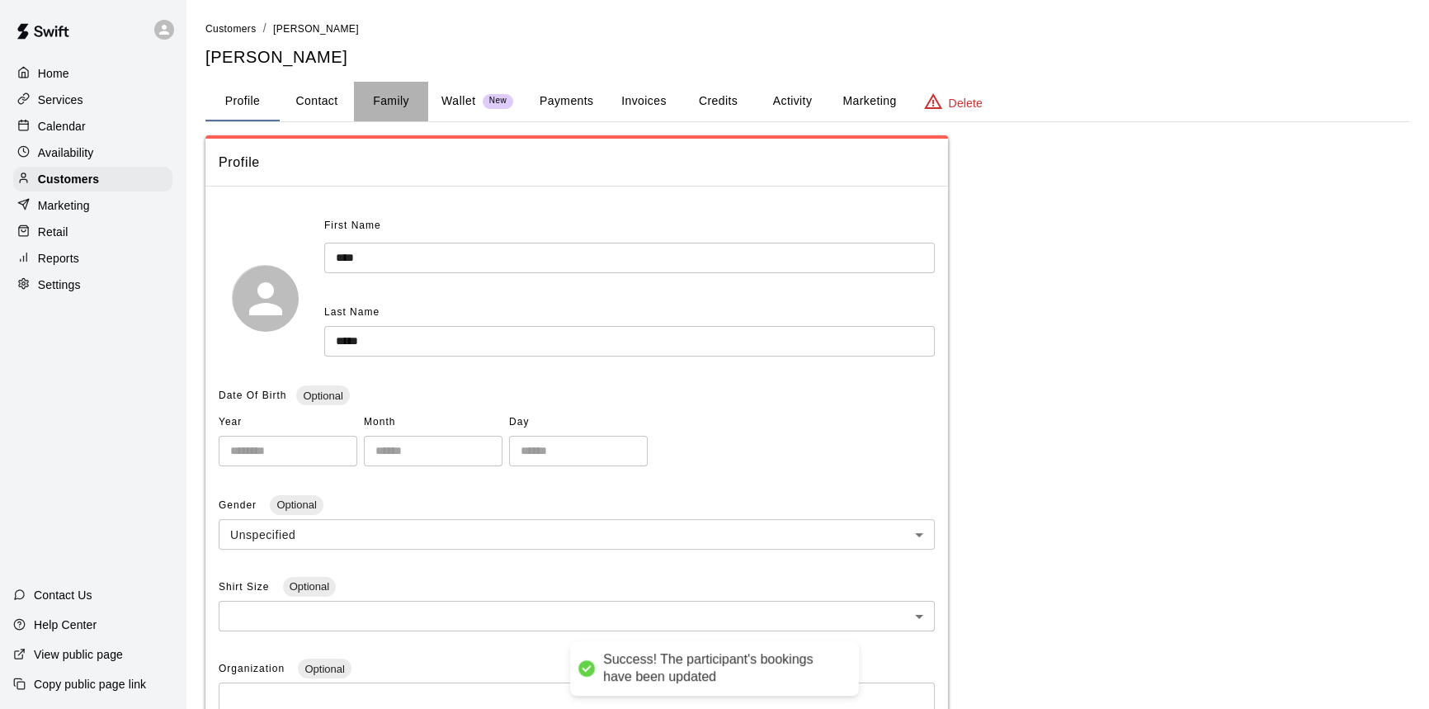
click at [369, 87] on button "Family" at bounding box center [391, 102] width 74 height 40
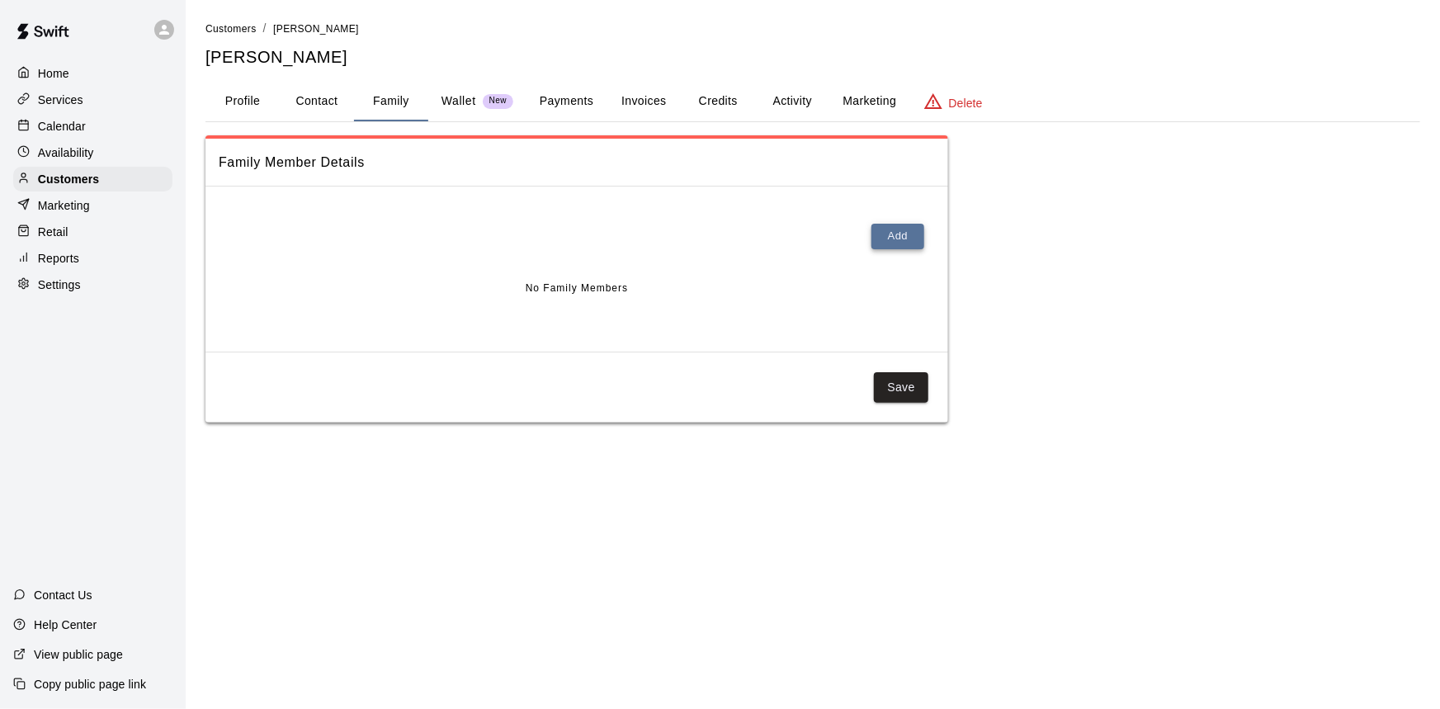
click at [890, 237] on button "Add" at bounding box center [897, 237] width 53 height 26
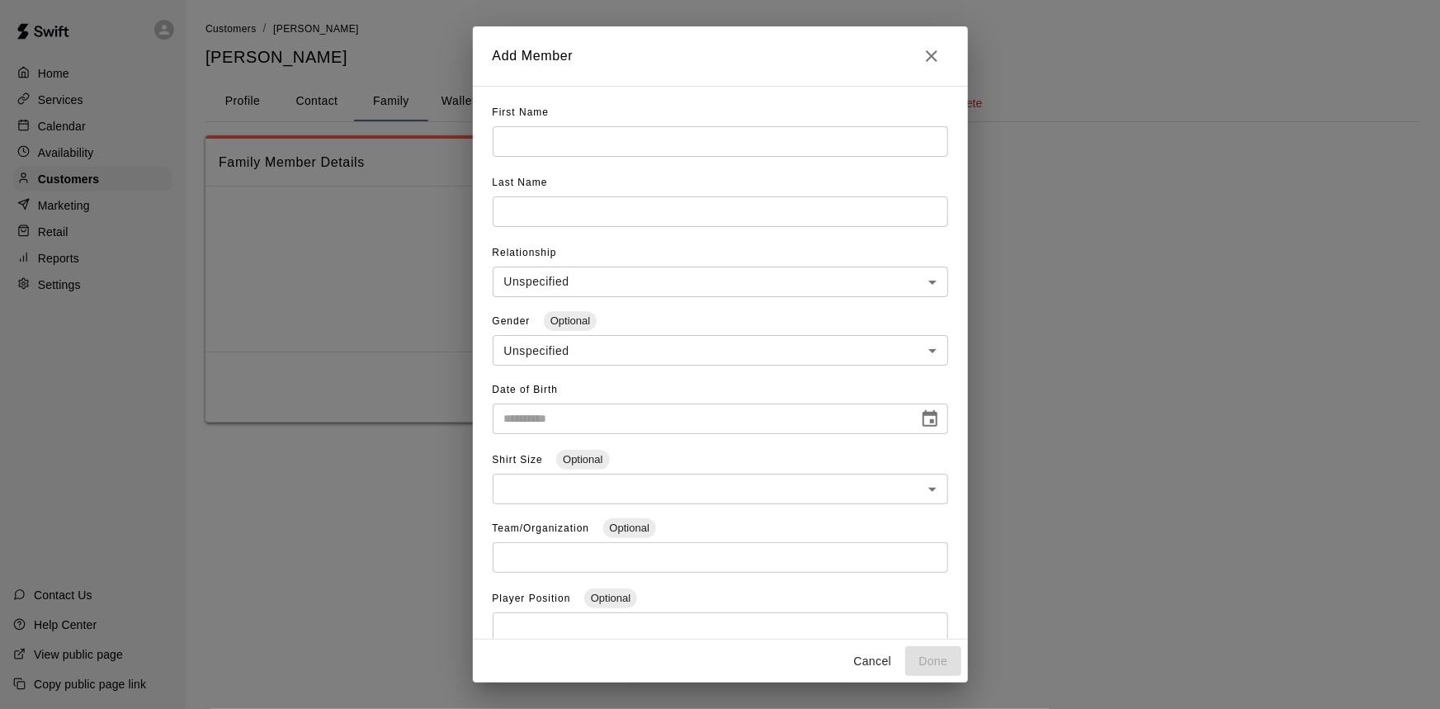
click at [715, 147] on input "text" at bounding box center [721, 141] width 456 height 31
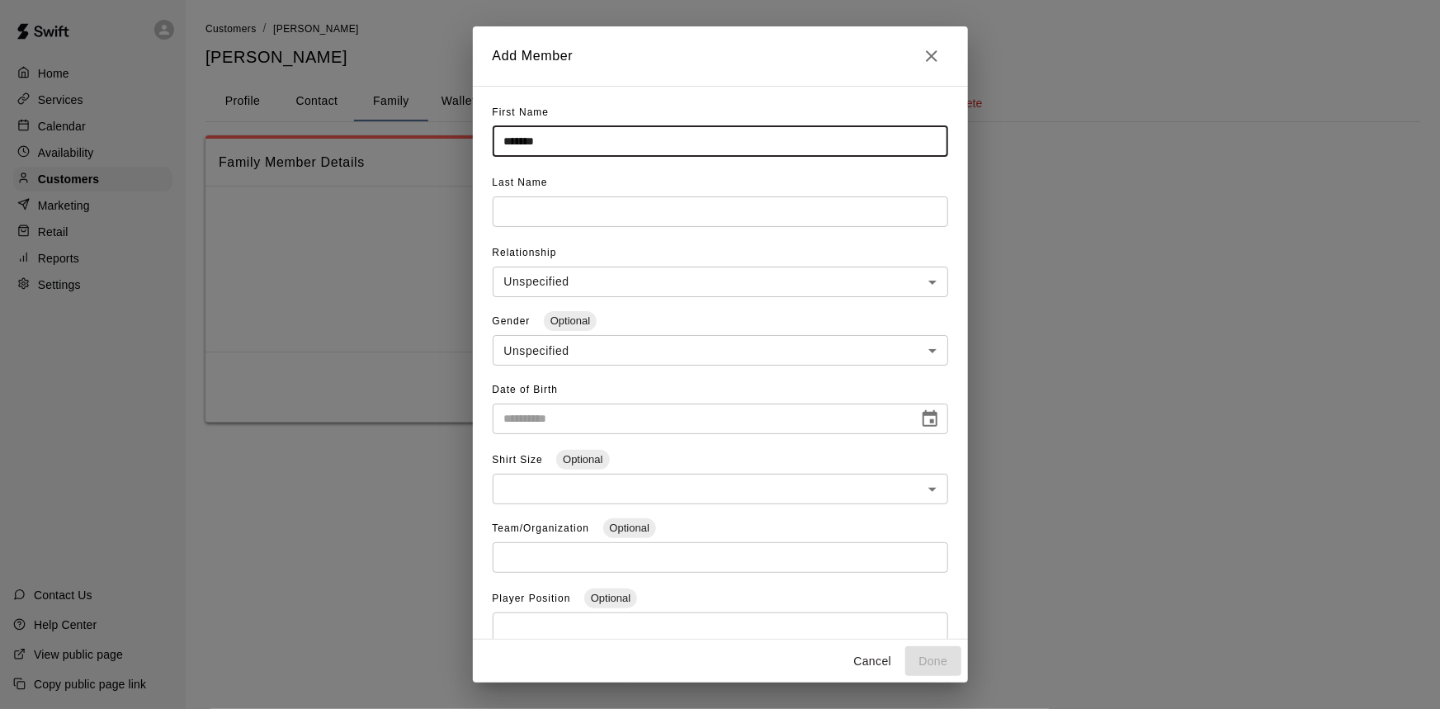
type input "******"
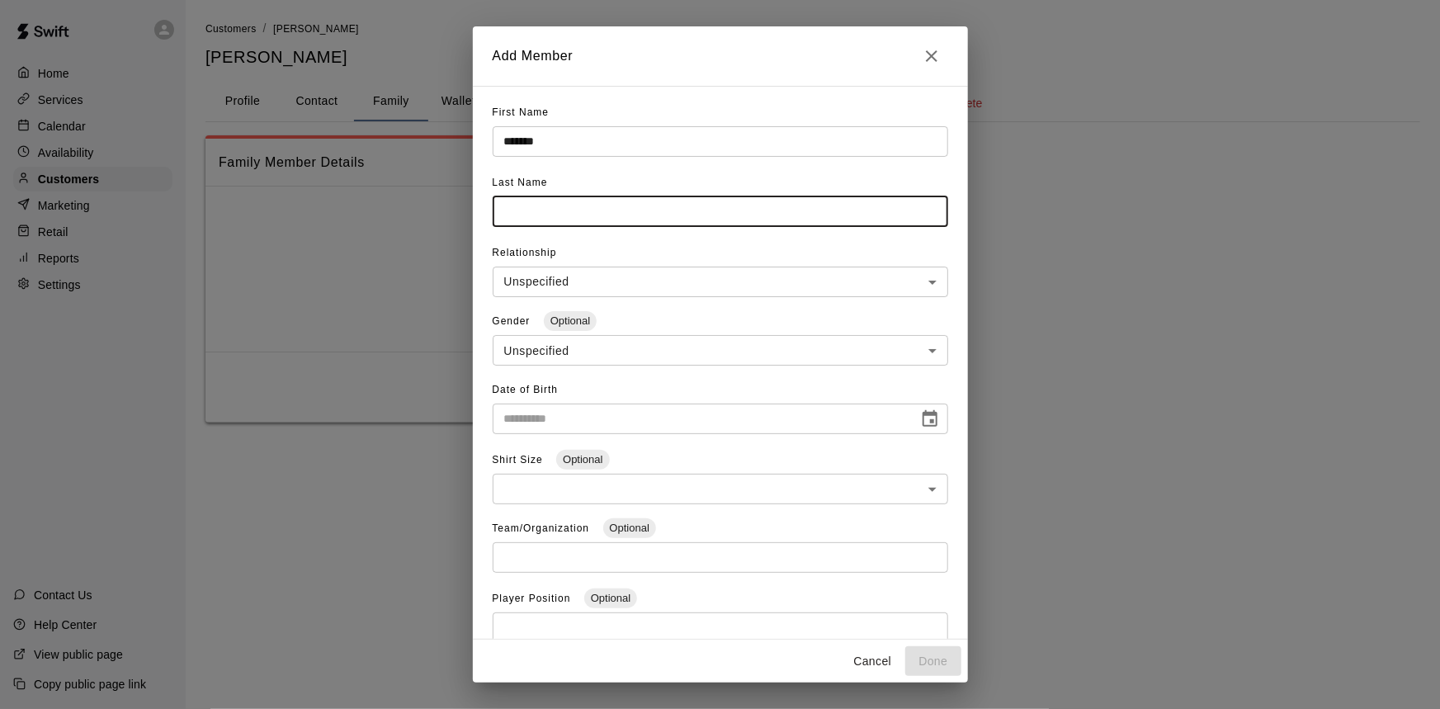
click at [700, 205] on input "text" at bounding box center [721, 211] width 456 height 31
type input "******"
click at [516, 410] on input "**********" at bounding box center [700, 419] width 414 height 31
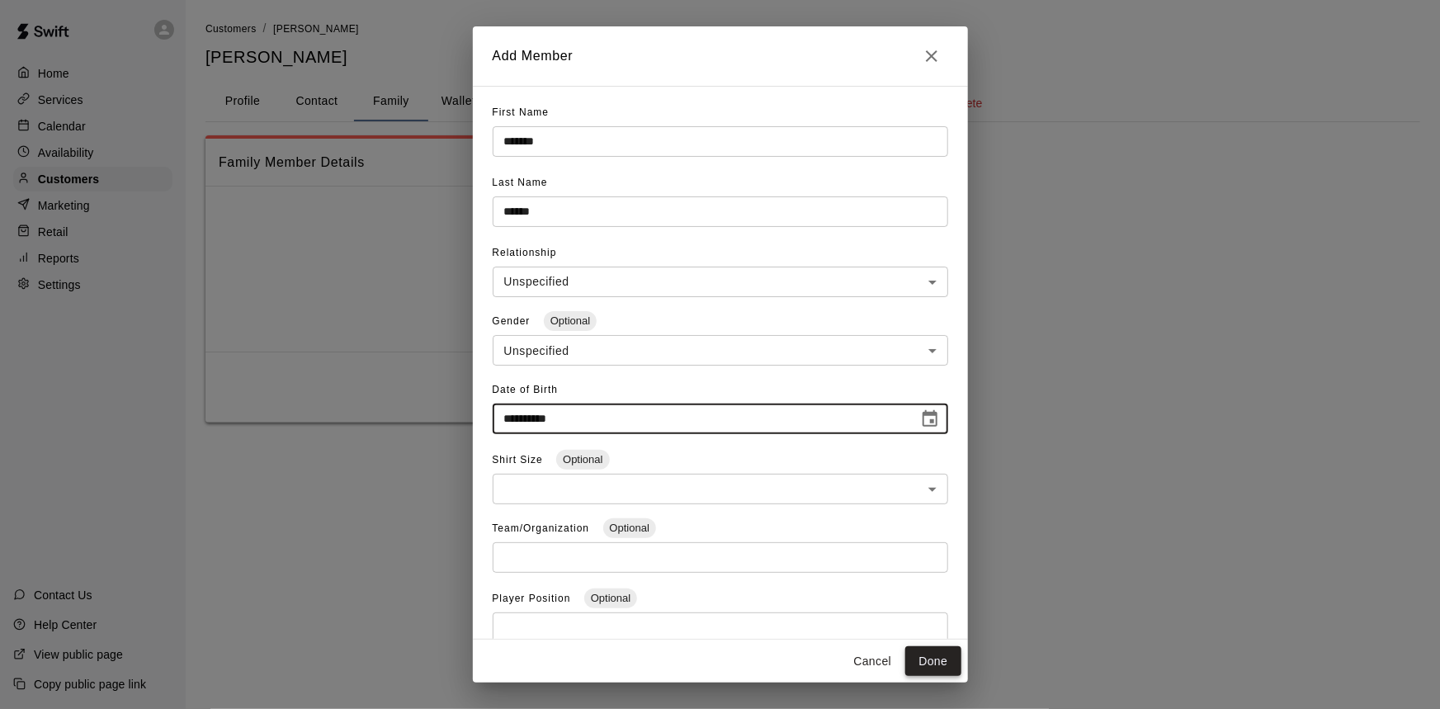
type input "**********"
click at [934, 664] on button "Done" at bounding box center [932, 661] width 55 height 31
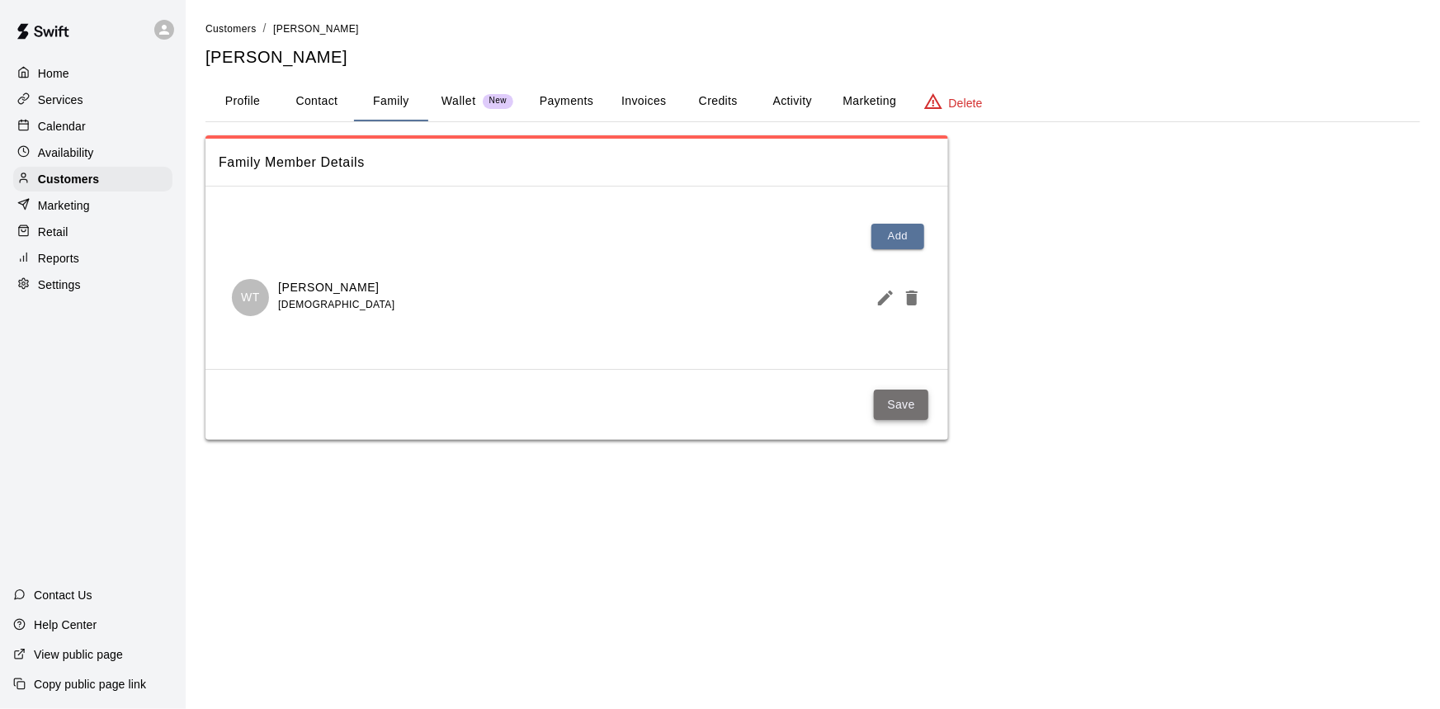
click at [897, 398] on button "Save" at bounding box center [901, 405] width 54 height 31
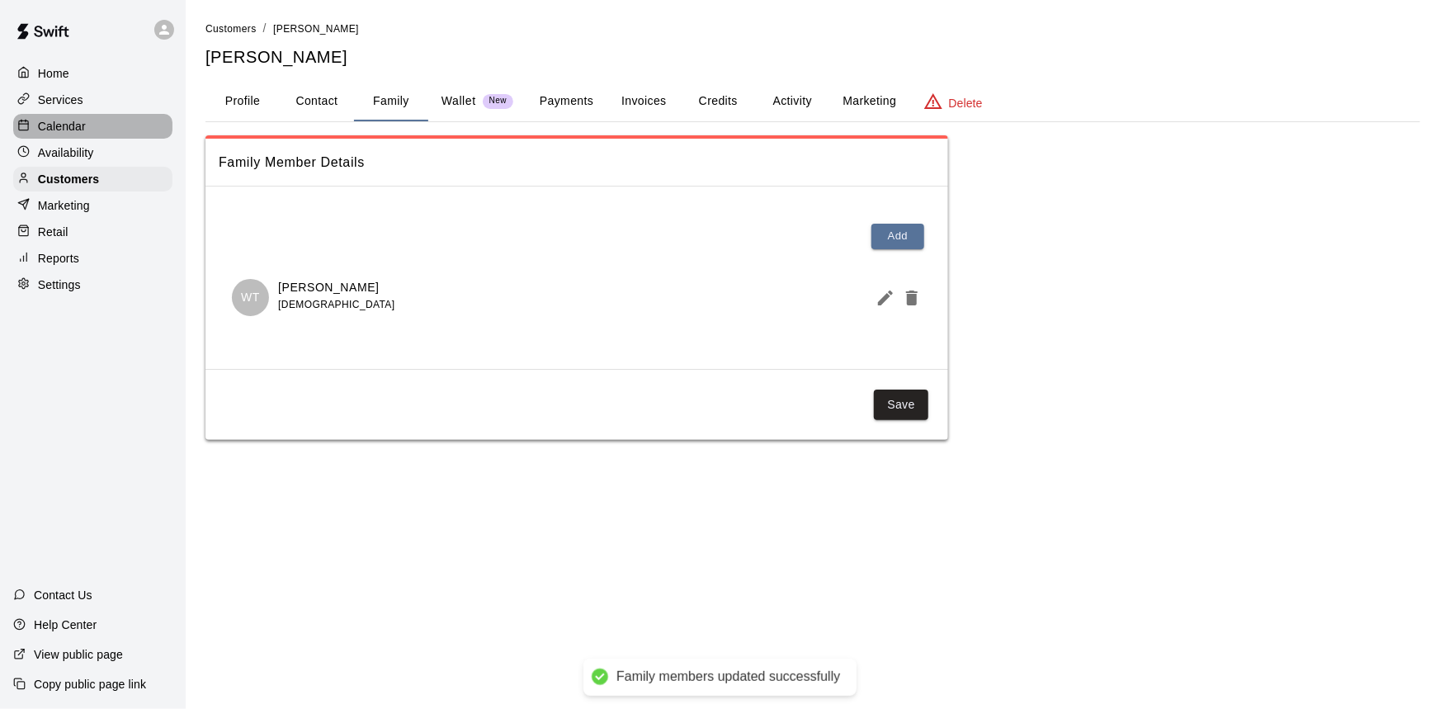
click at [54, 132] on p "Calendar" at bounding box center [62, 126] width 48 height 17
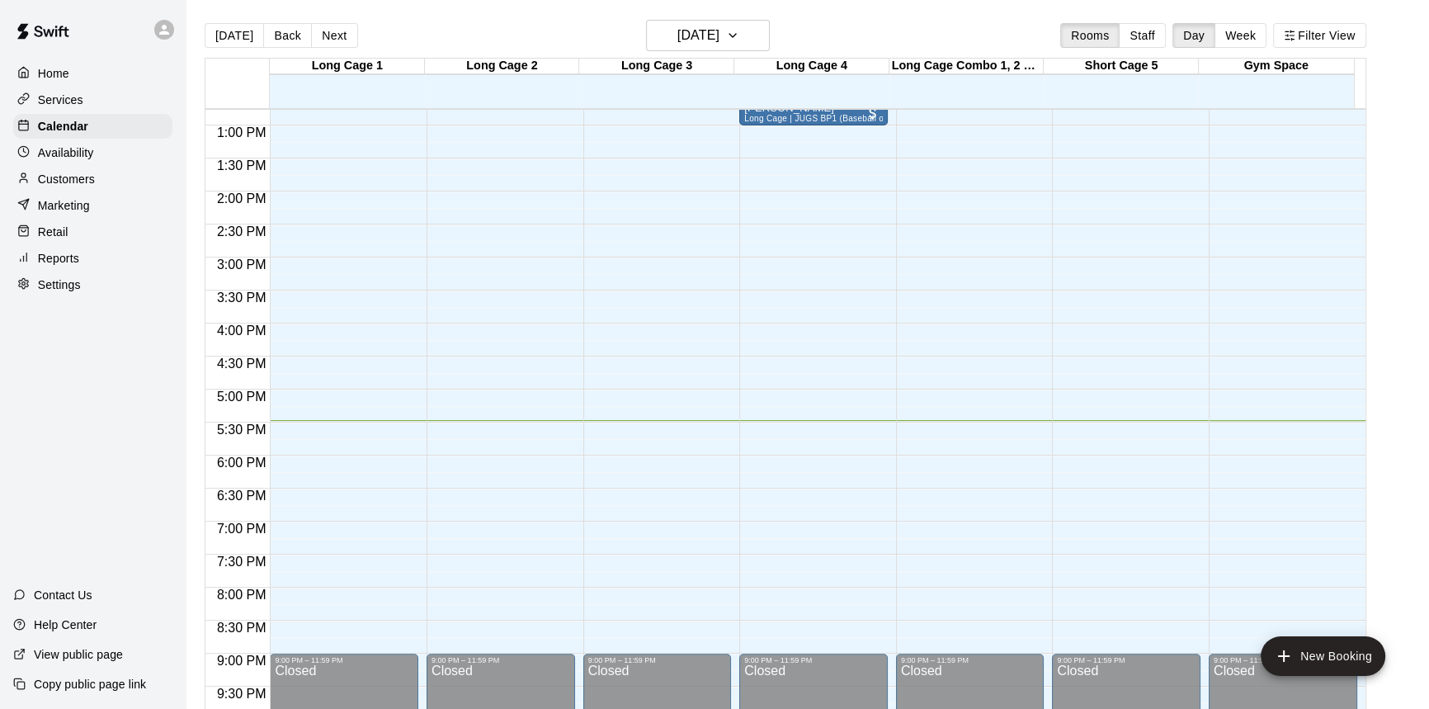
scroll to position [766, 0]
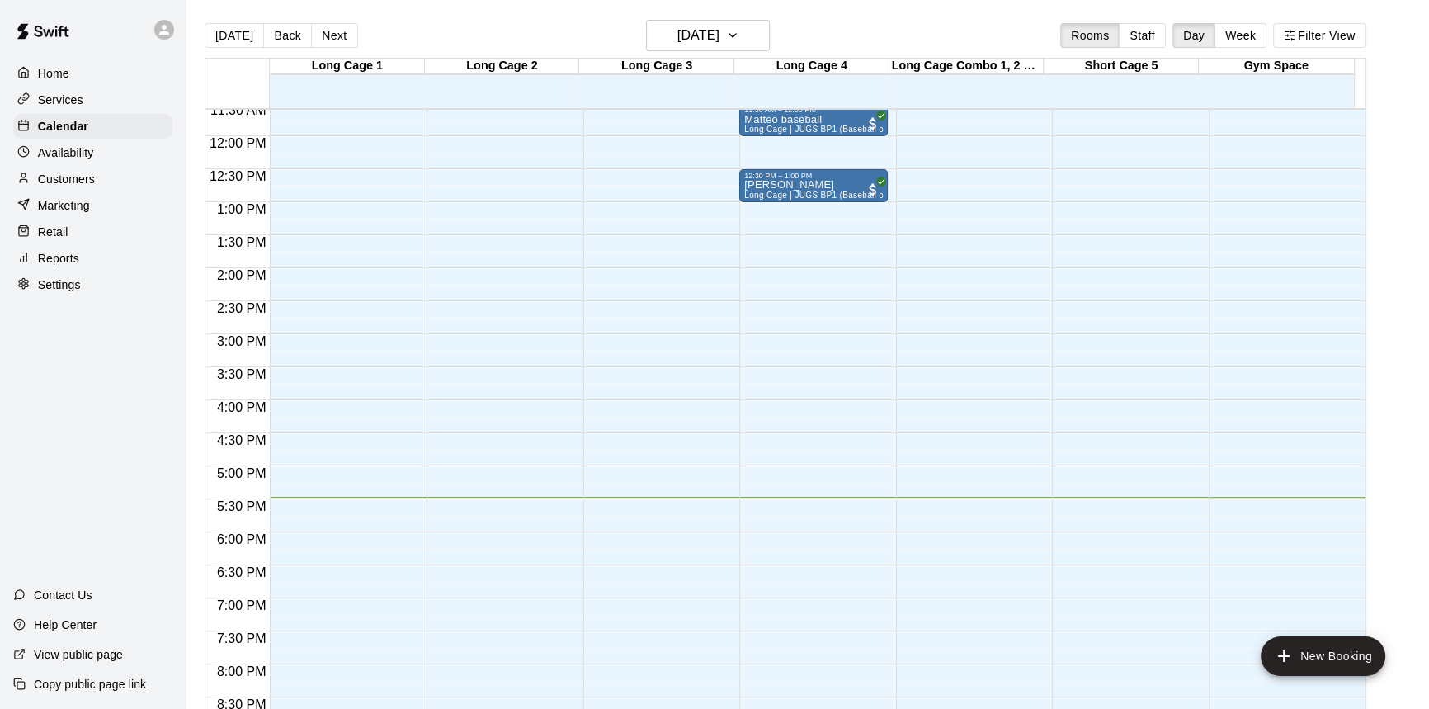
click at [357, 38] on div "Today Back Next Thursday Oct 09 Rooms Staff Day Week Filter View" at bounding box center [786, 39] width 1162 height 38
click at [347, 38] on button "Next" at bounding box center [334, 35] width 46 height 25
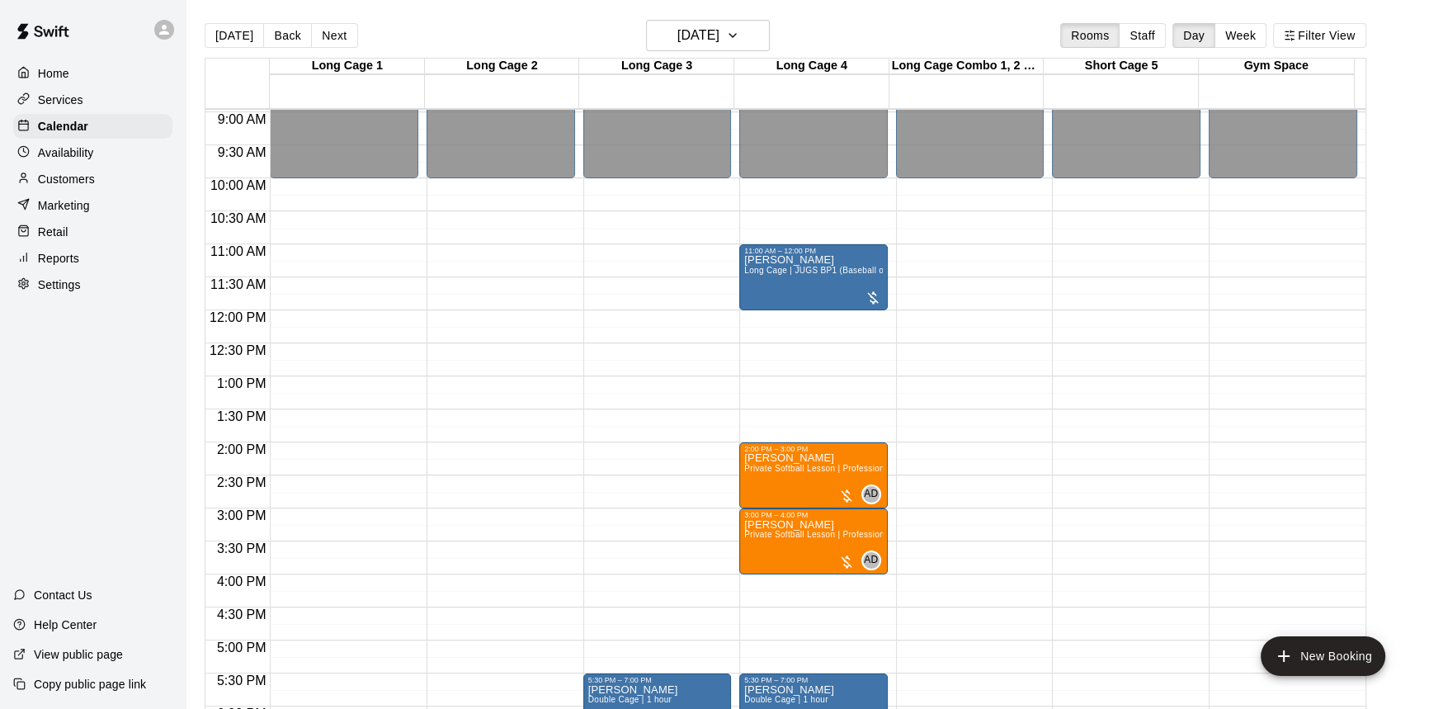
scroll to position [616, 0]
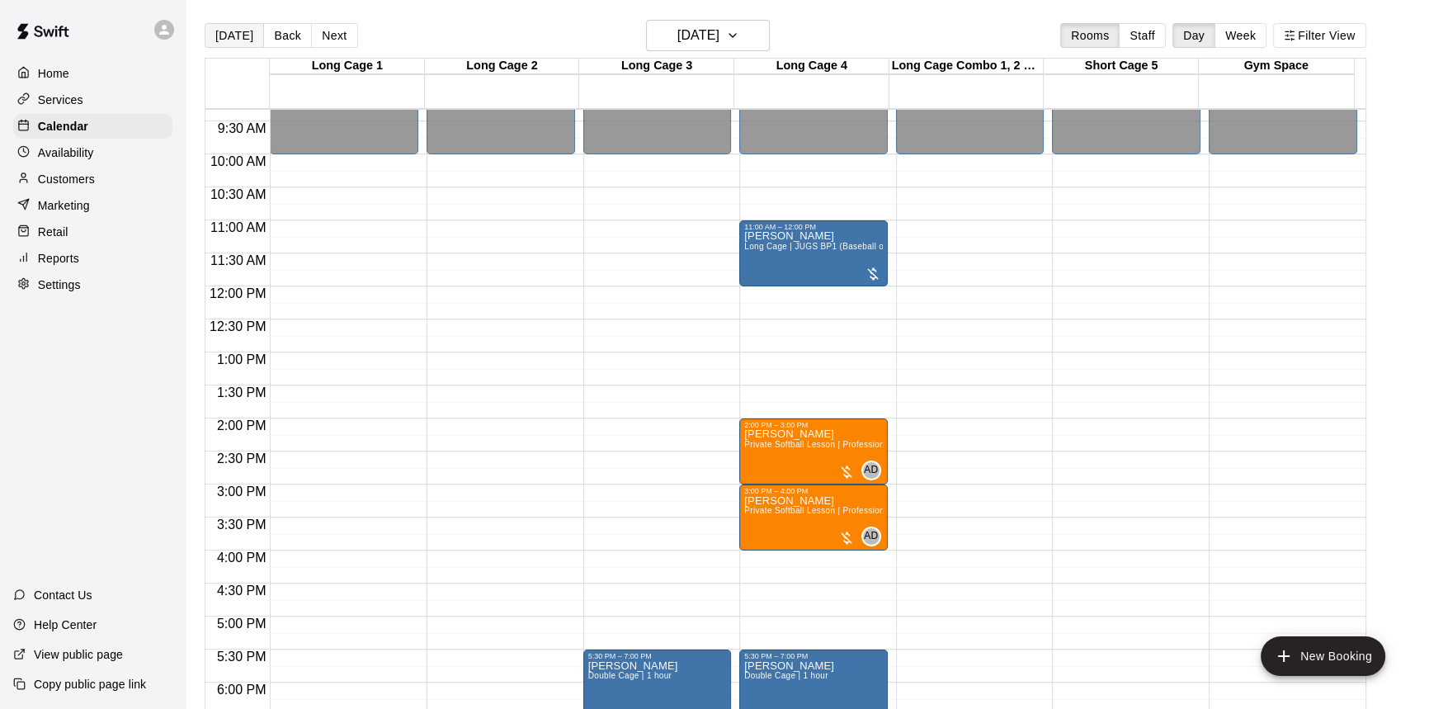
click at [238, 35] on button "[DATE]" at bounding box center [234, 35] width 59 height 25
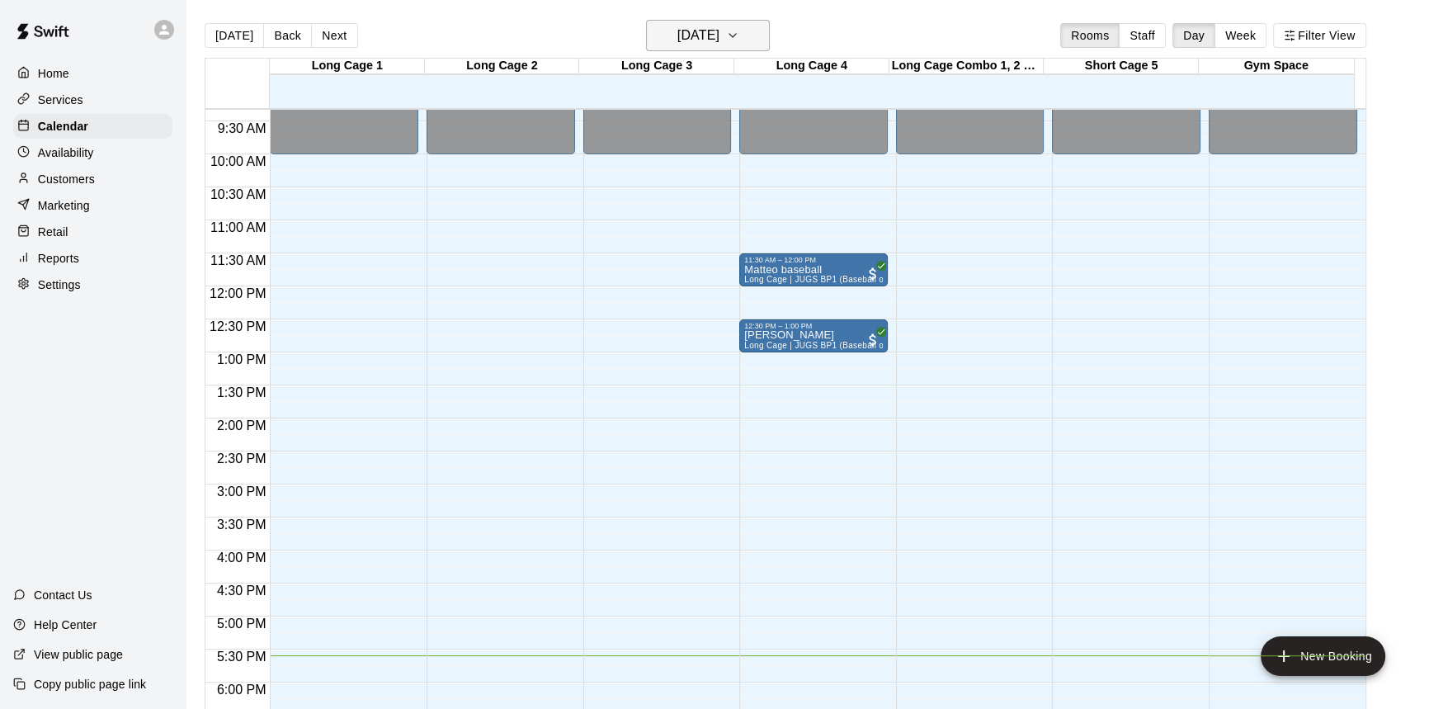
click at [720, 26] on h6 "[DATE]" at bounding box center [699, 35] width 42 height 23
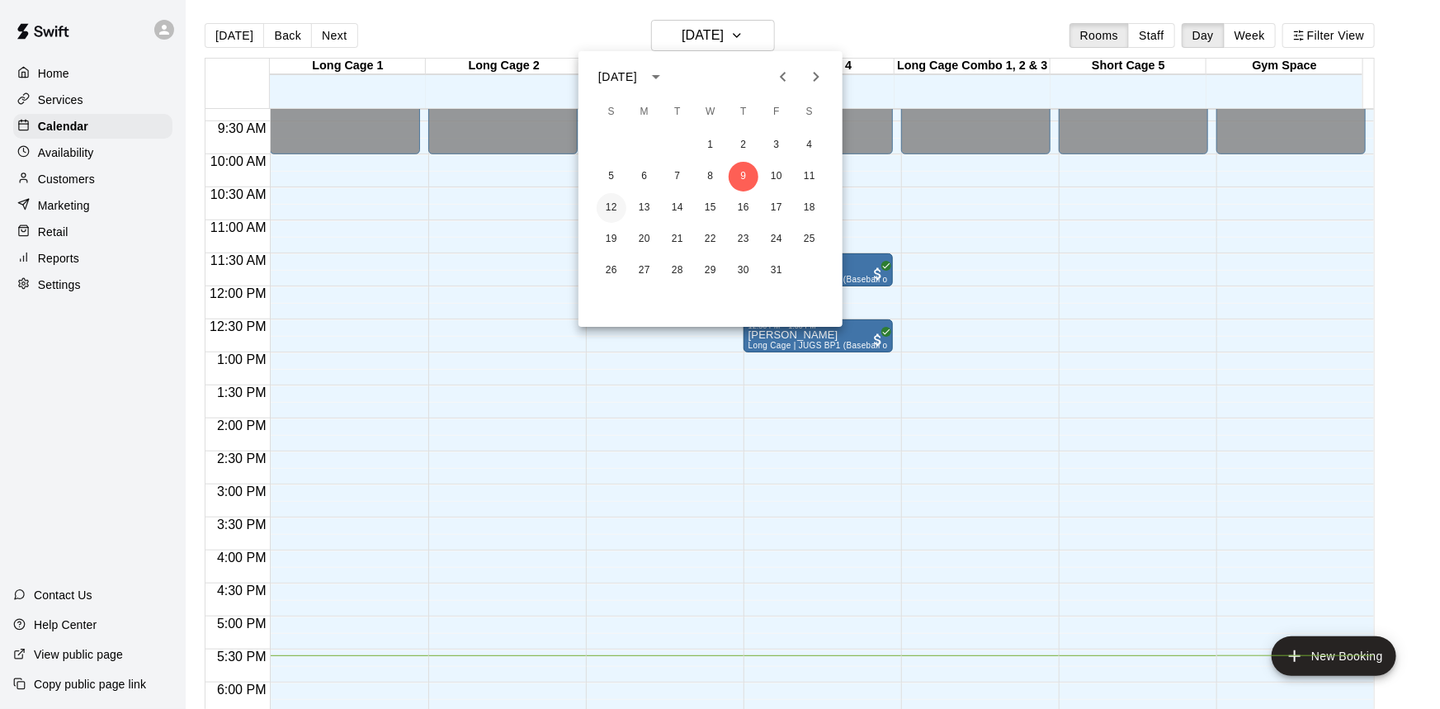
click at [615, 204] on button "12" at bounding box center [612, 208] width 30 height 30
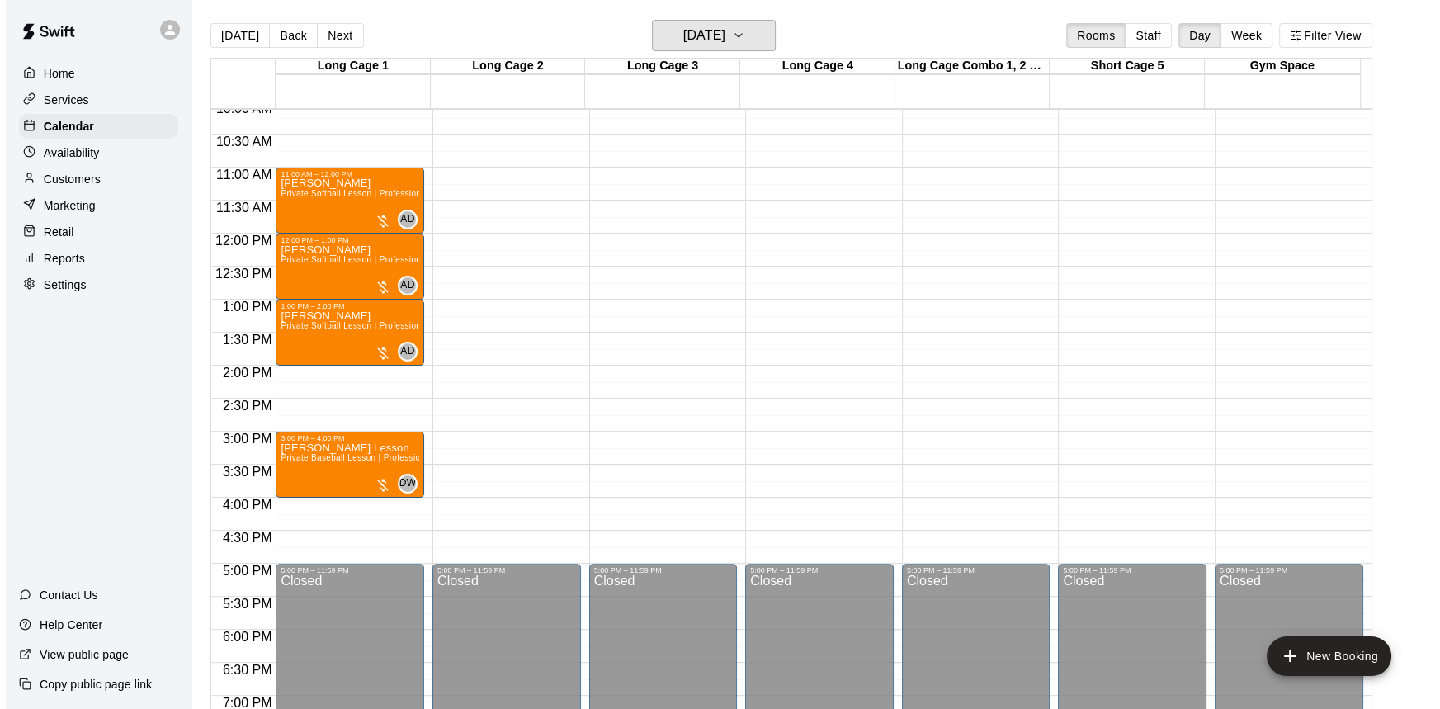
scroll to position [691, 0]
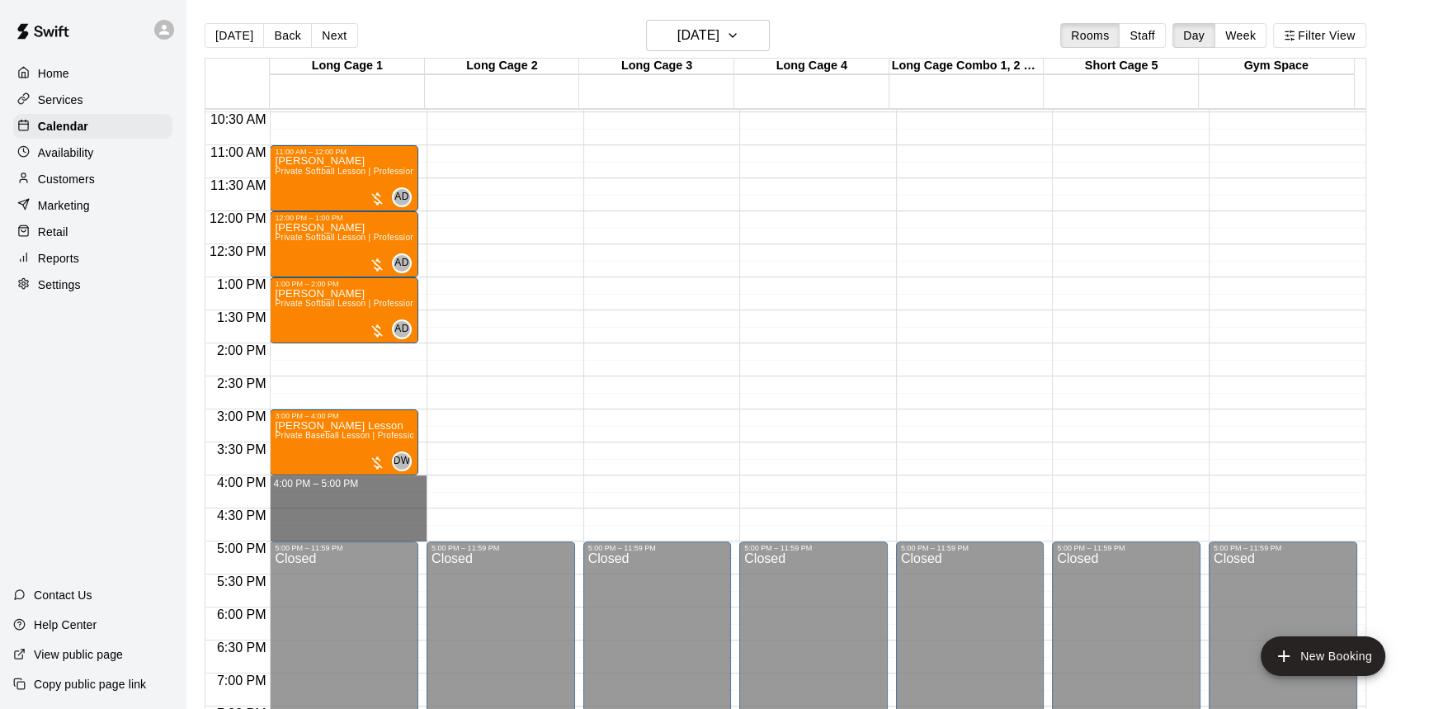
drag, startPoint x: 324, startPoint y: 479, endPoint x: 333, endPoint y: 535, distance: 56.7
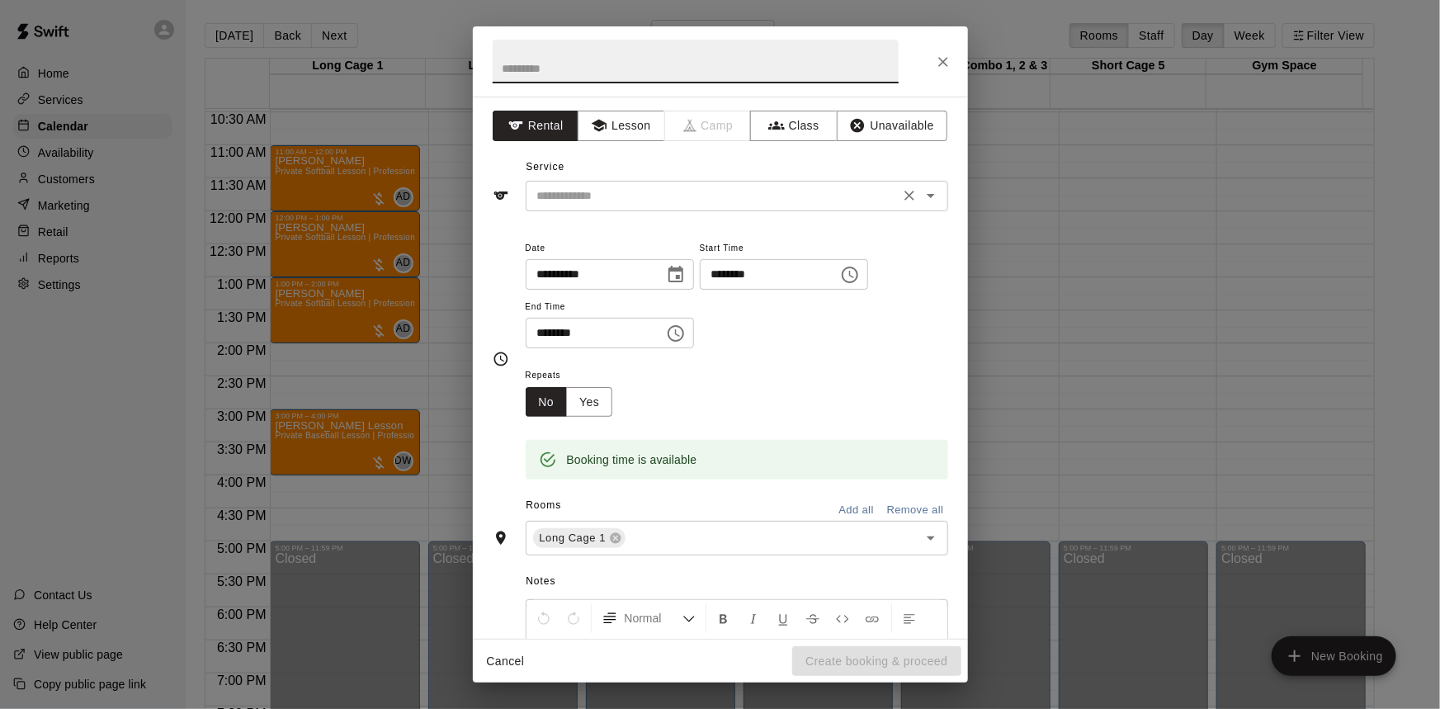
click at [753, 201] on input "text" at bounding box center [713, 196] width 364 height 21
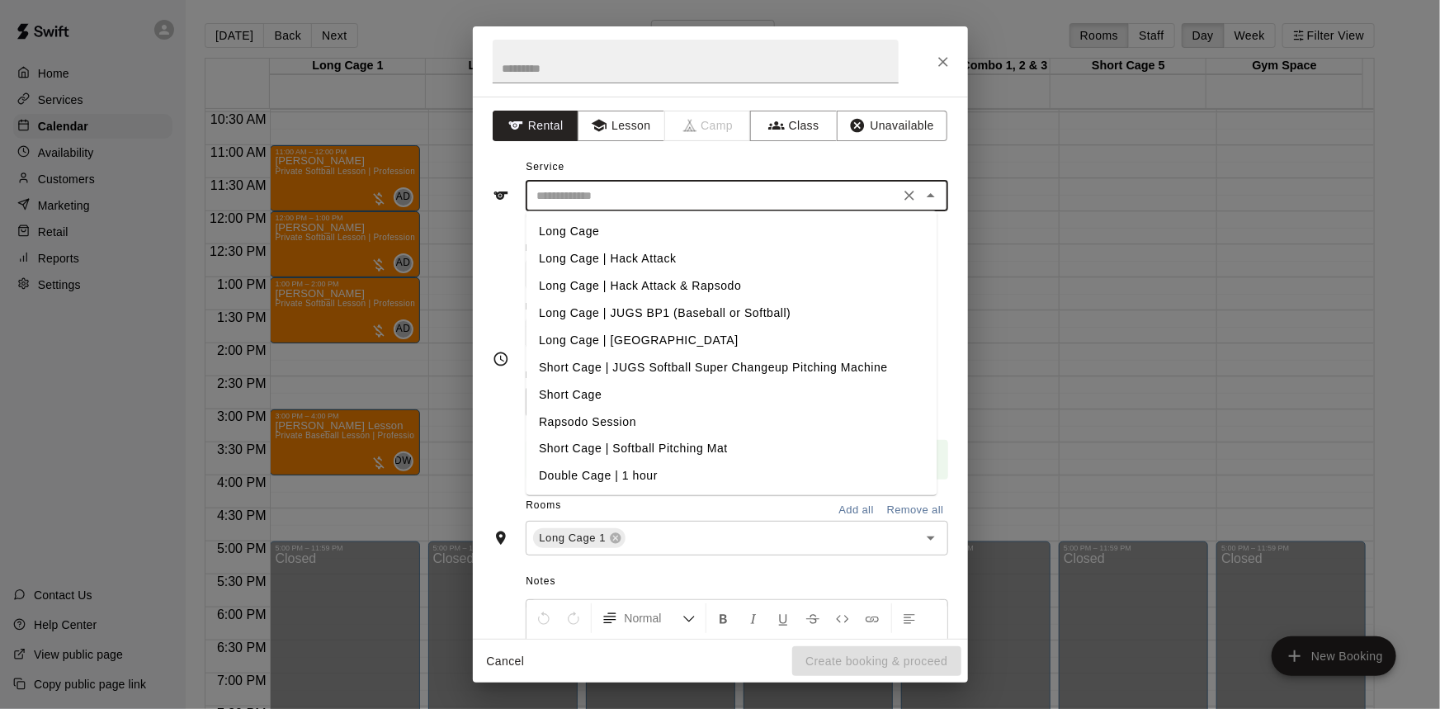
click at [652, 319] on li "Long Cage | JUGS BP1 (Baseball or Softball)" at bounding box center [731, 313] width 411 height 27
type input "**********"
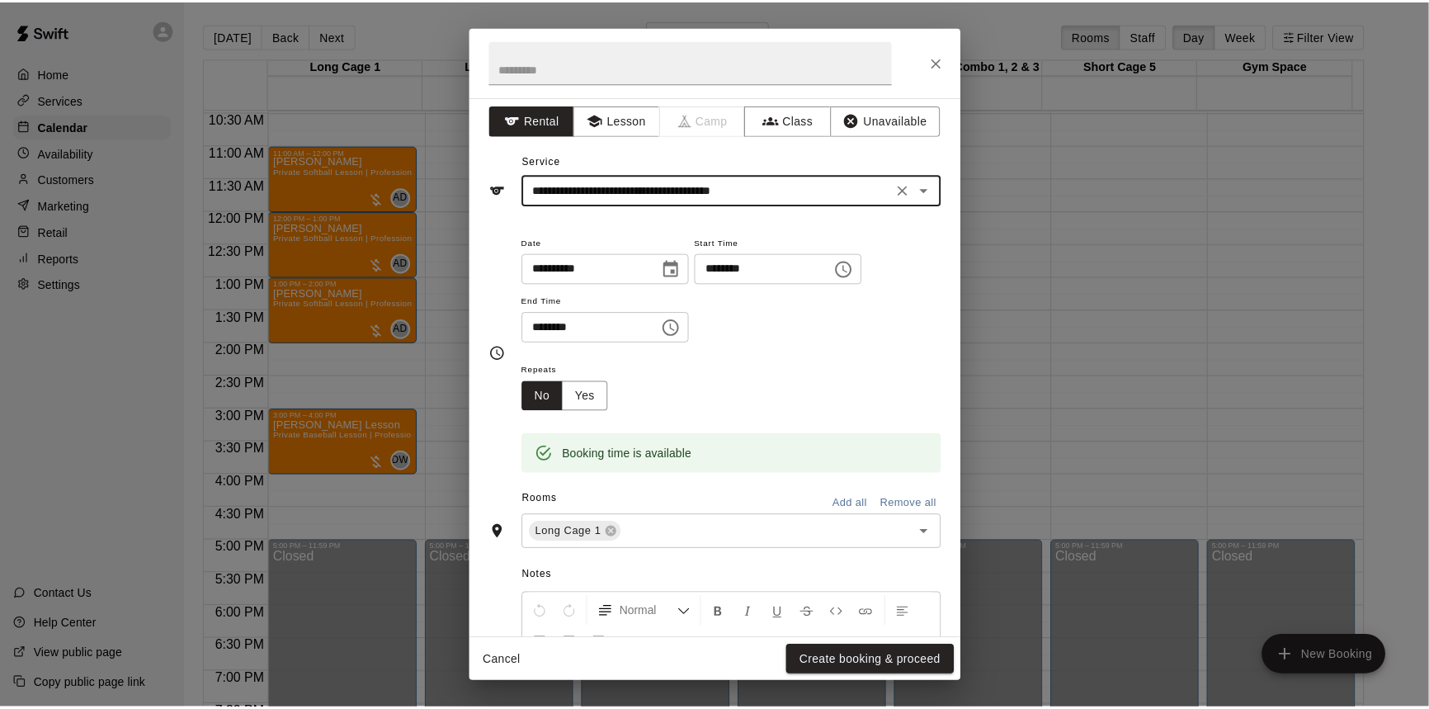
scroll to position [0, 0]
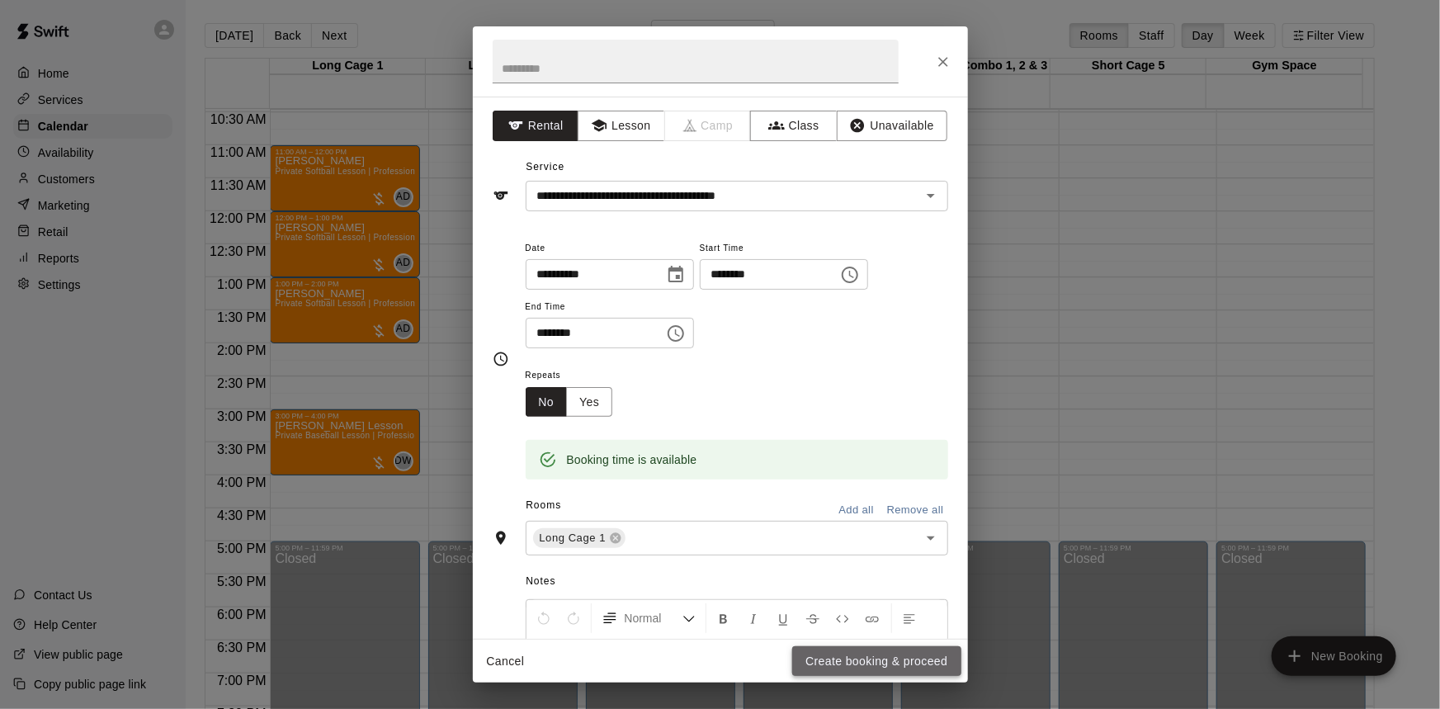
click at [923, 668] on button "Create booking & proceed" at bounding box center [876, 661] width 168 height 31
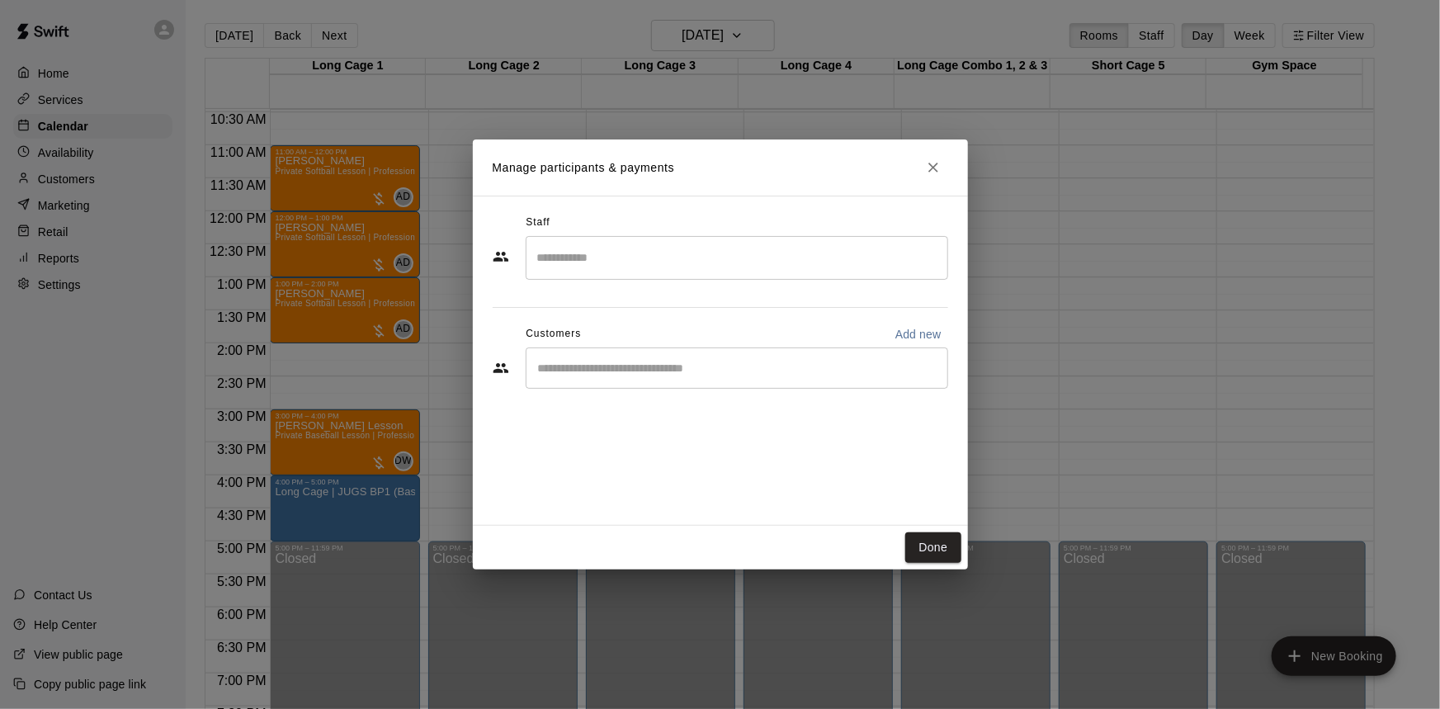
click at [648, 350] on div "​" at bounding box center [737, 367] width 423 height 41
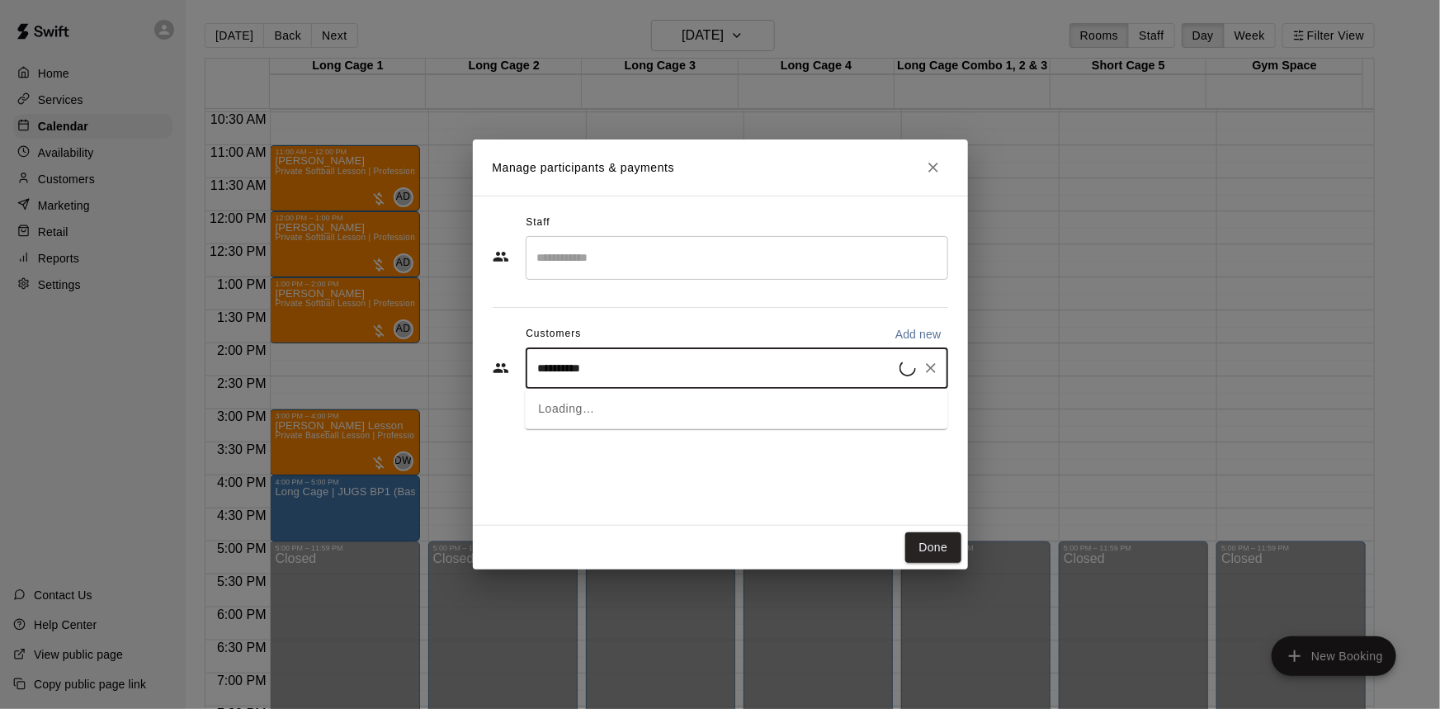
type input "**********"
click at [845, 404] on div "Bill Middleton billmiddleton1970@gmail.com" at bounding box center [752, 414] width 363 height 35
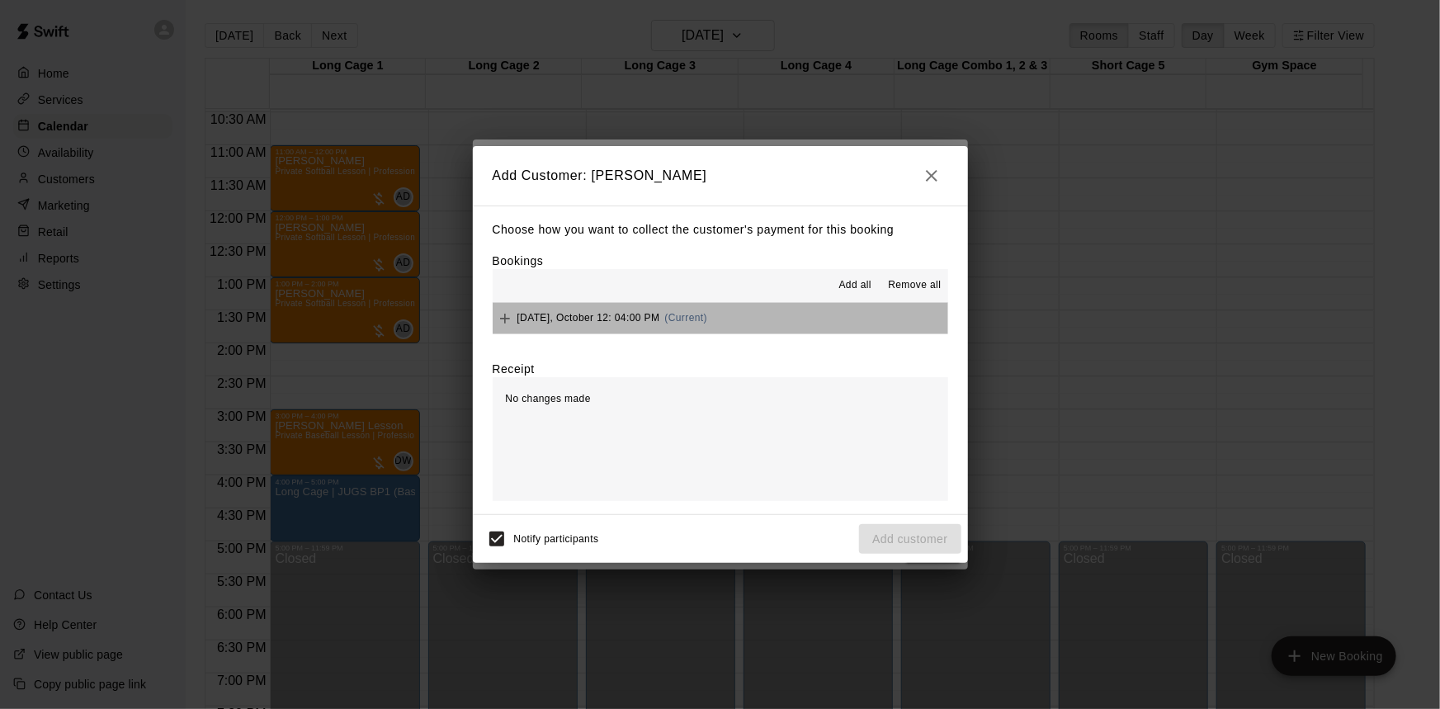
click at [839, 319] on button "Sunday, October 12: 04:00 PM (Current)" at bounding box center [721, 318] width 456 height 31
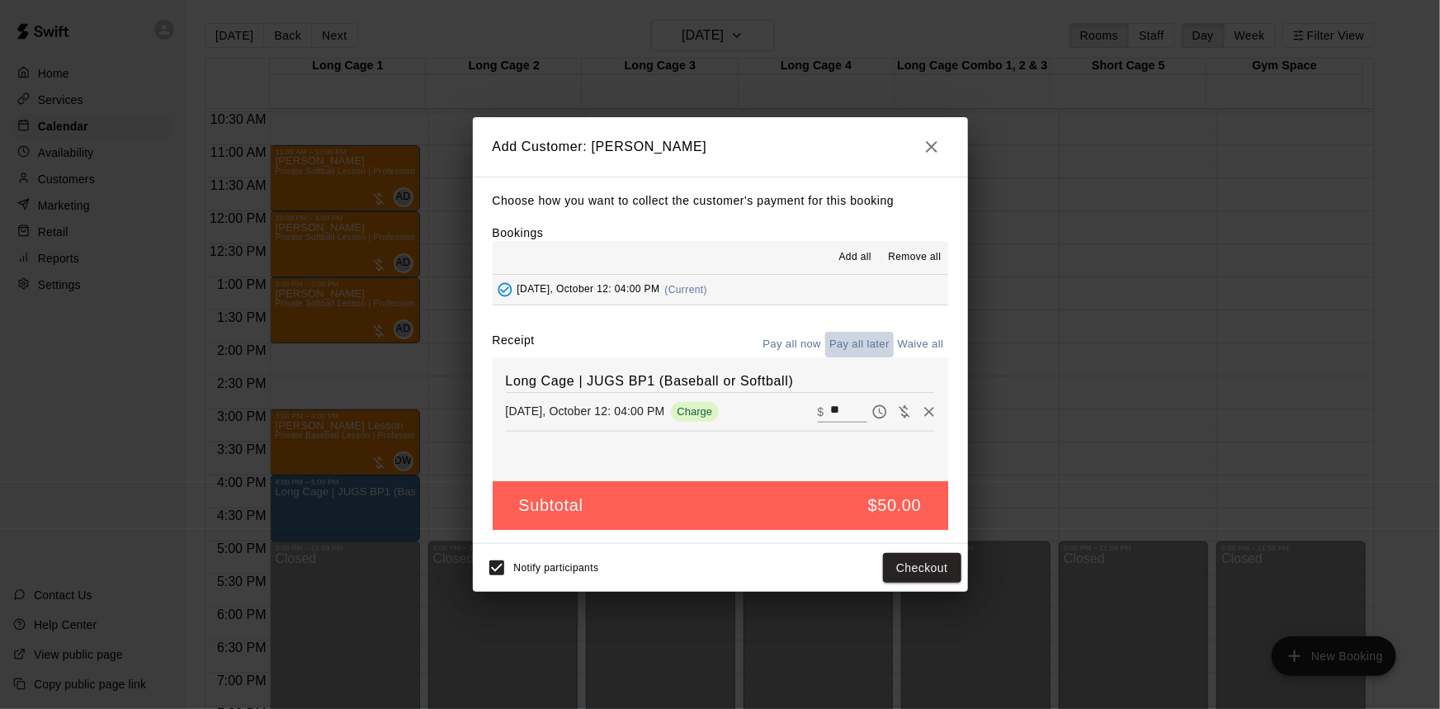
click at [850, 347] on button "Pay all later" at bounding box center [859, 345] width 68 height 26
drag, startPoint x: 898, startPoint y: 548, endPoint x: 895, endPoint y: 565, distance: 17.6
click at [898, 550] on div "Notify participants Add customer" at bounding box center [720, 568] width 495 height 48
click at [895, 565] on button "Add customer" at bounding box center [910, 568] width 102 height 31
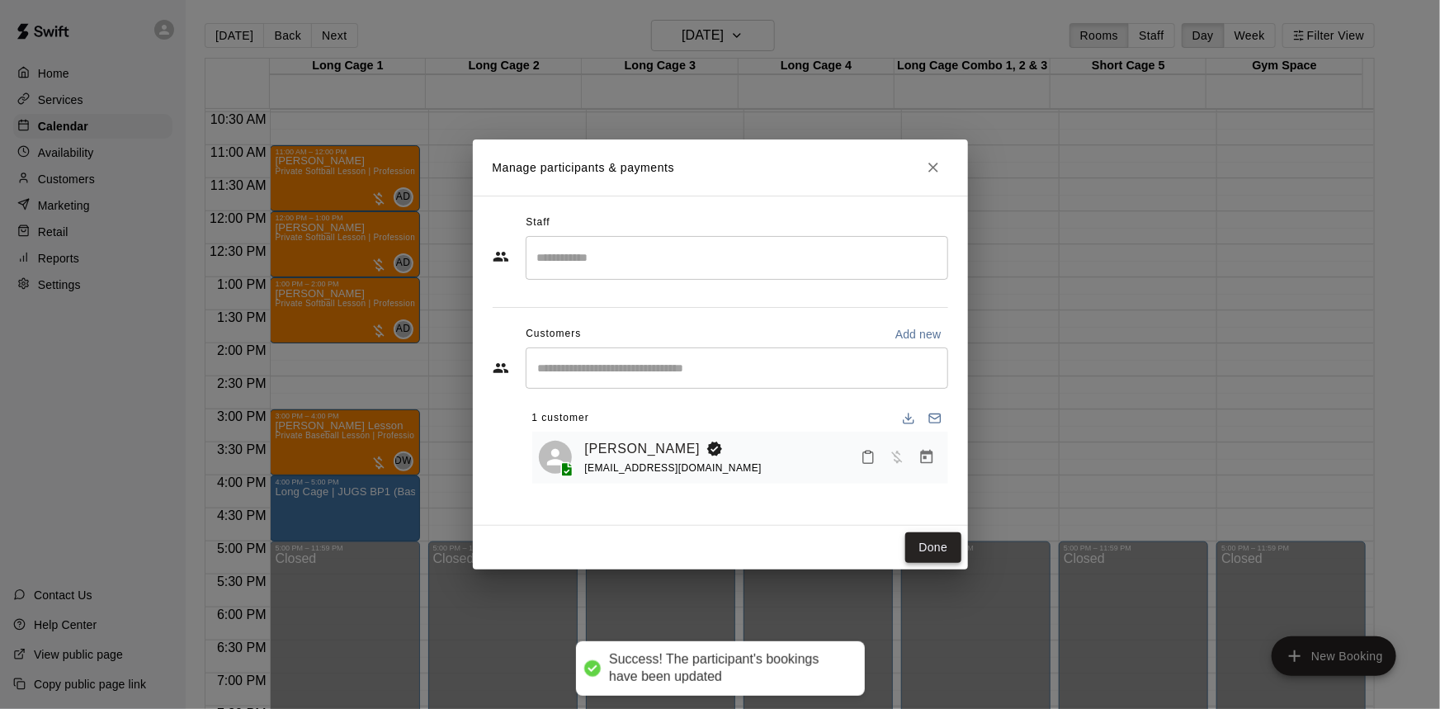
click at [917, 551] on button "Done" at bounding box center [932, 547] width 55 height 31
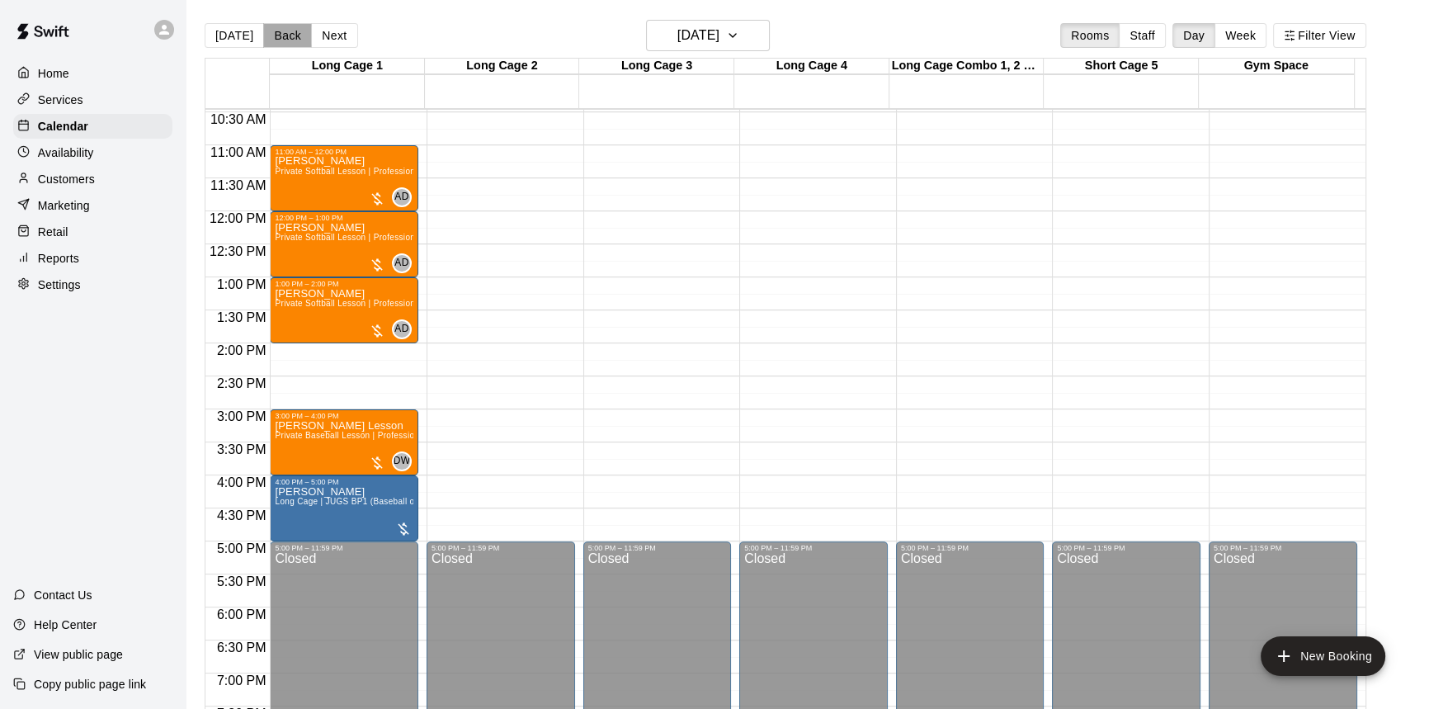
click at [276, 33] on button "Back" at bounding box center [287, 35] width 49 height 25
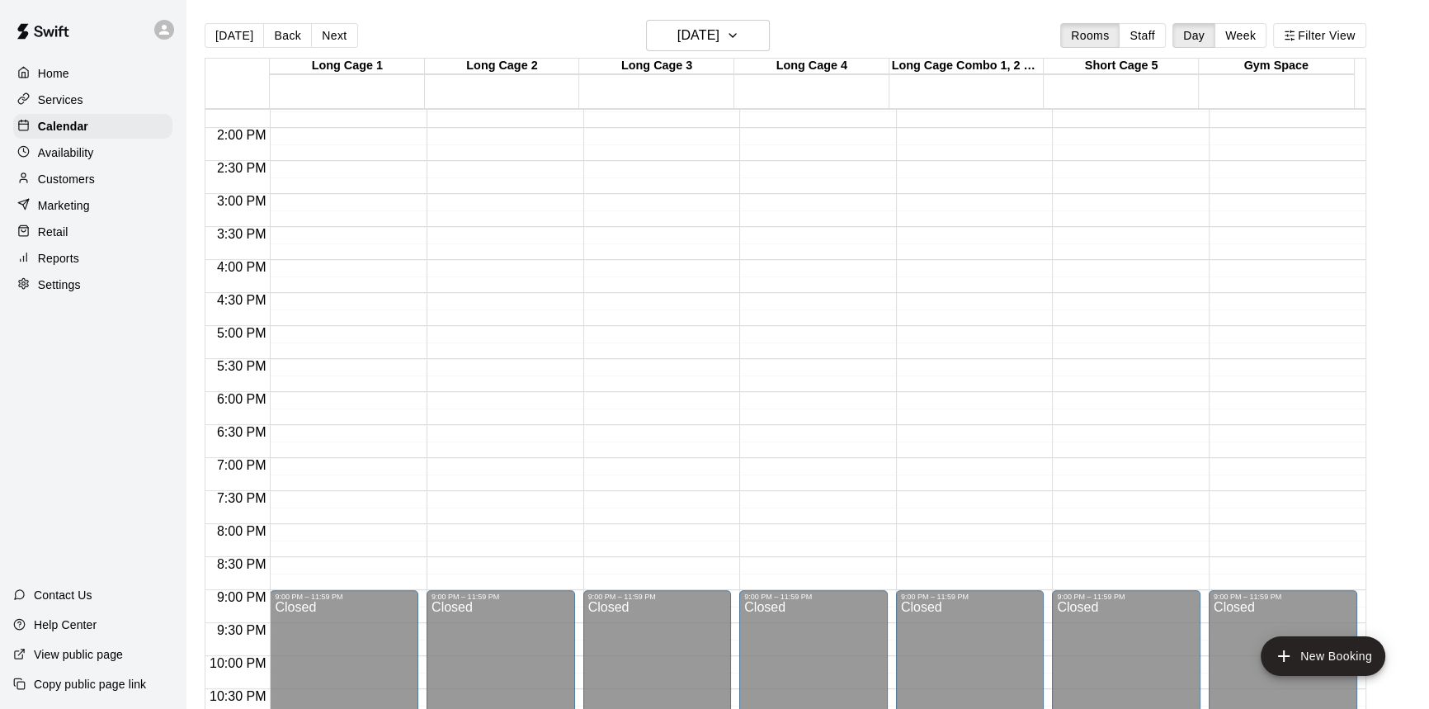
scroll to position [966, 0]
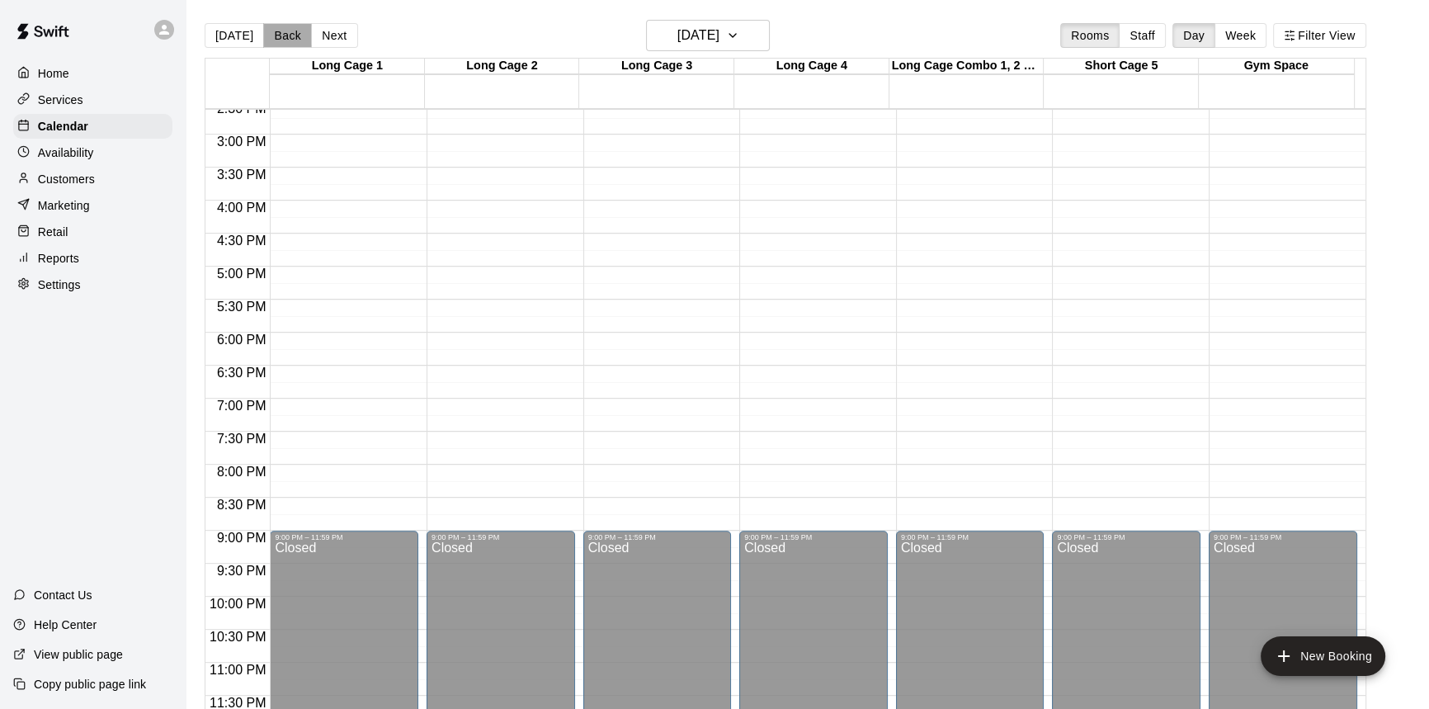
click at [297, 36] on button "Back" at bounding box center [287, 35] width 49 height 25
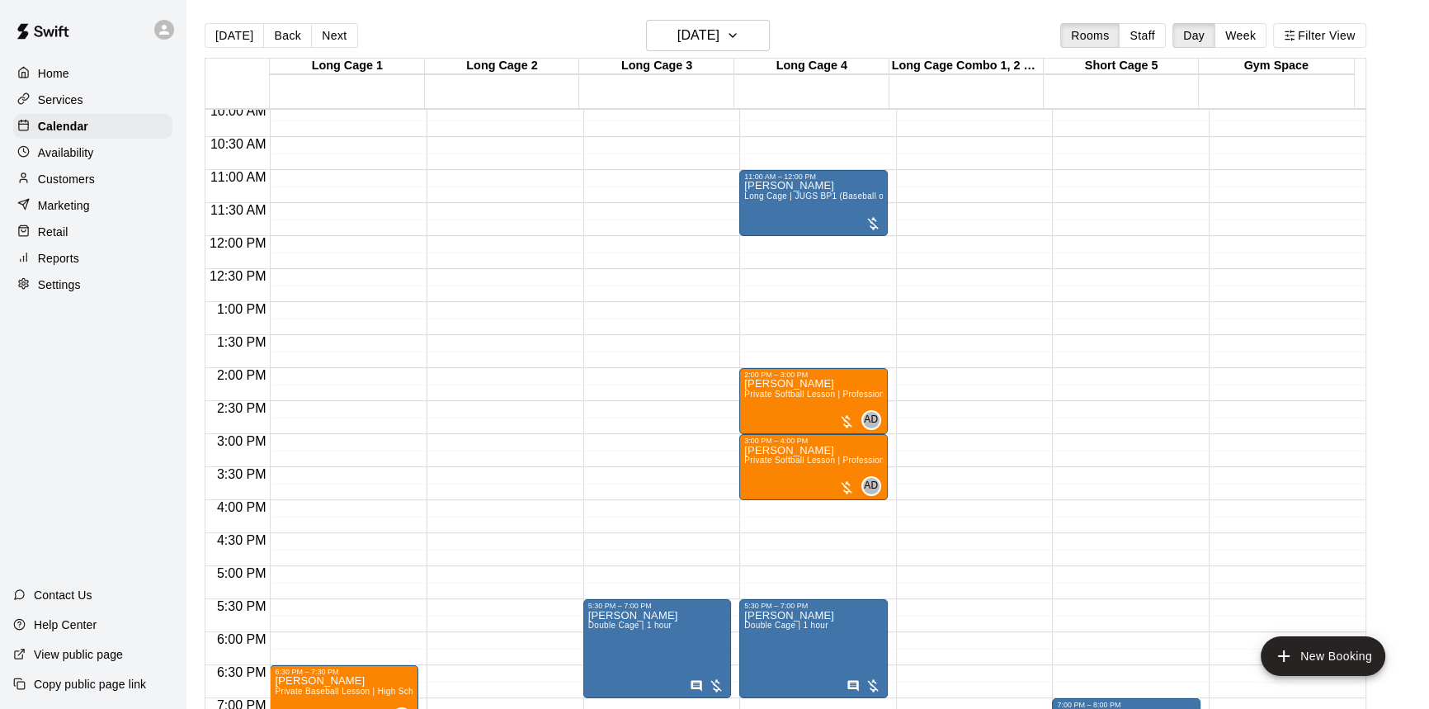
scroll to position [516, 0]
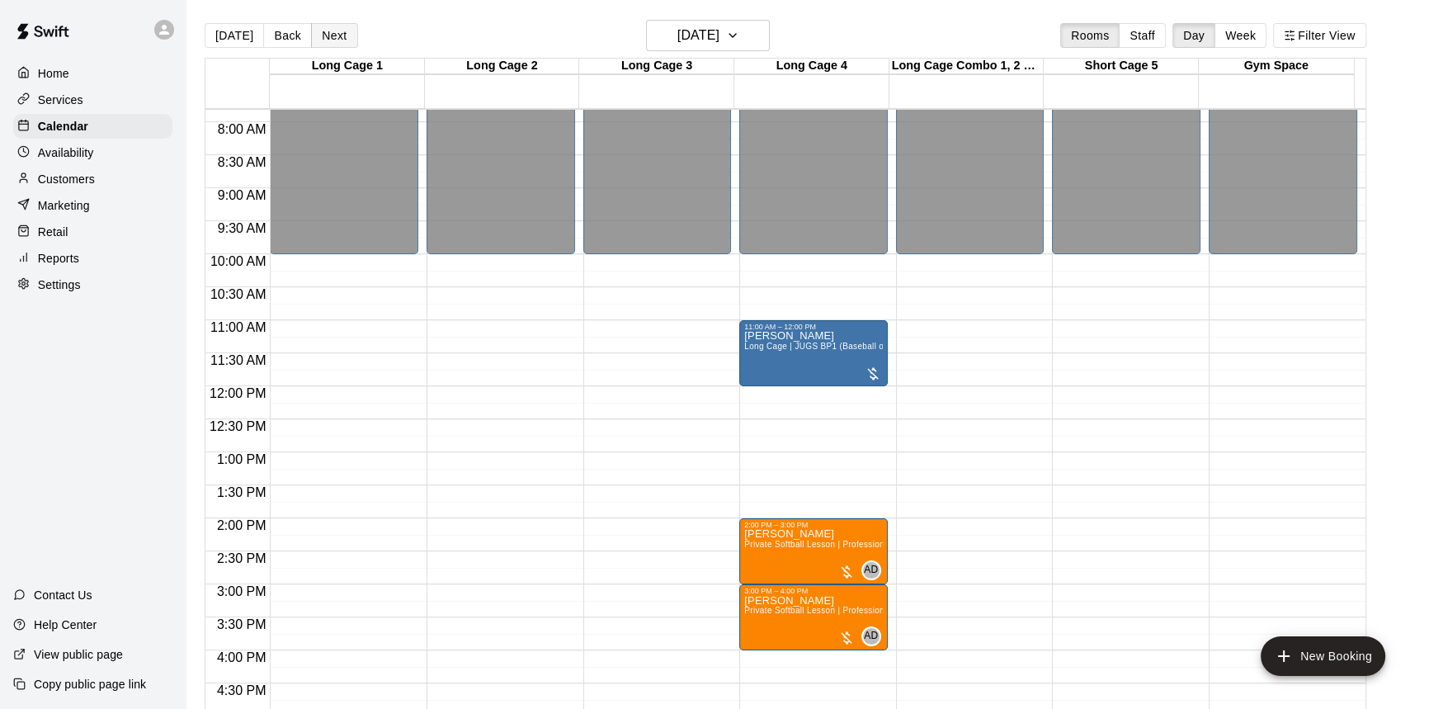
click at [332, 47] on button "Next" at bounding box center [334, 35] width 46 height 25
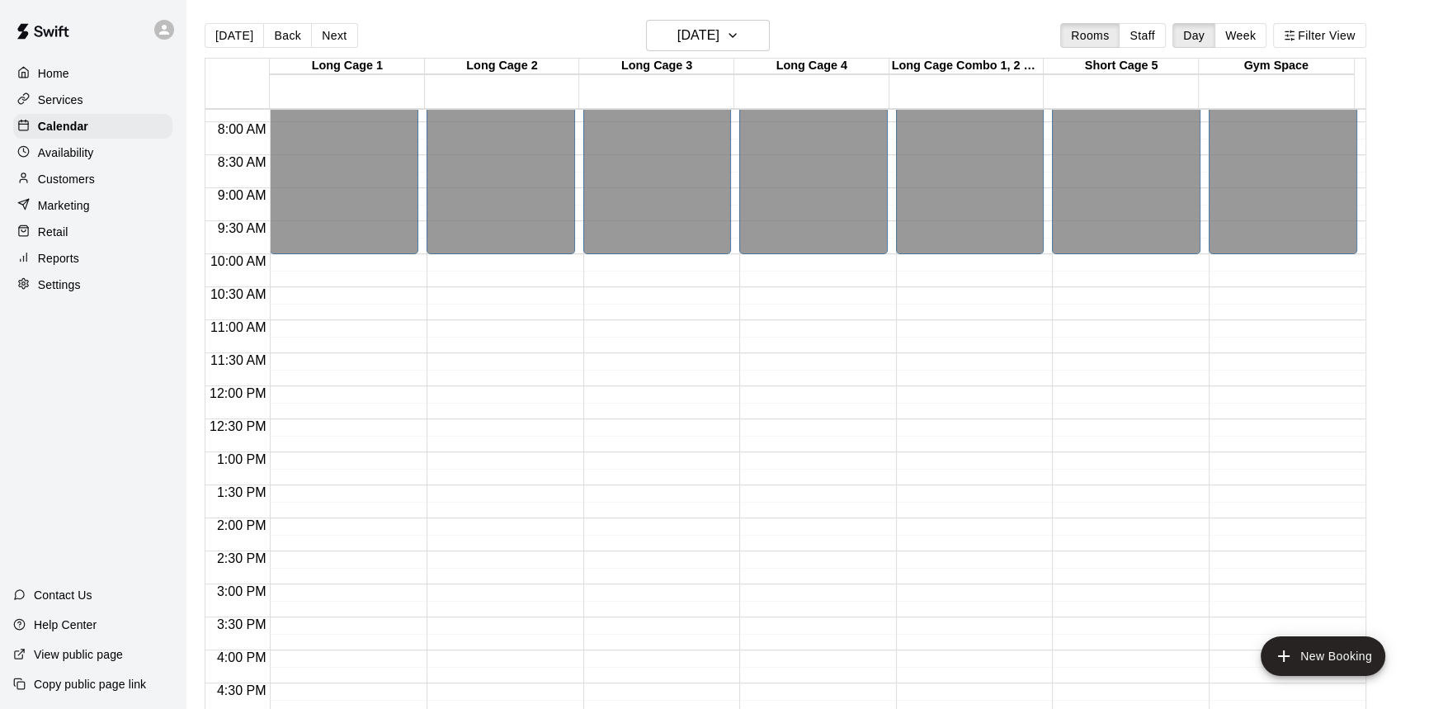
click at [335, 51] on div "Today Back Next Saturday Oct 11 Rooms Staff Day Week Filter View" at bounding box center [786, 39] width 1162 height 38
click at [336, 34] on button "Next" at bounding box center [334, 35] width 46 height 25
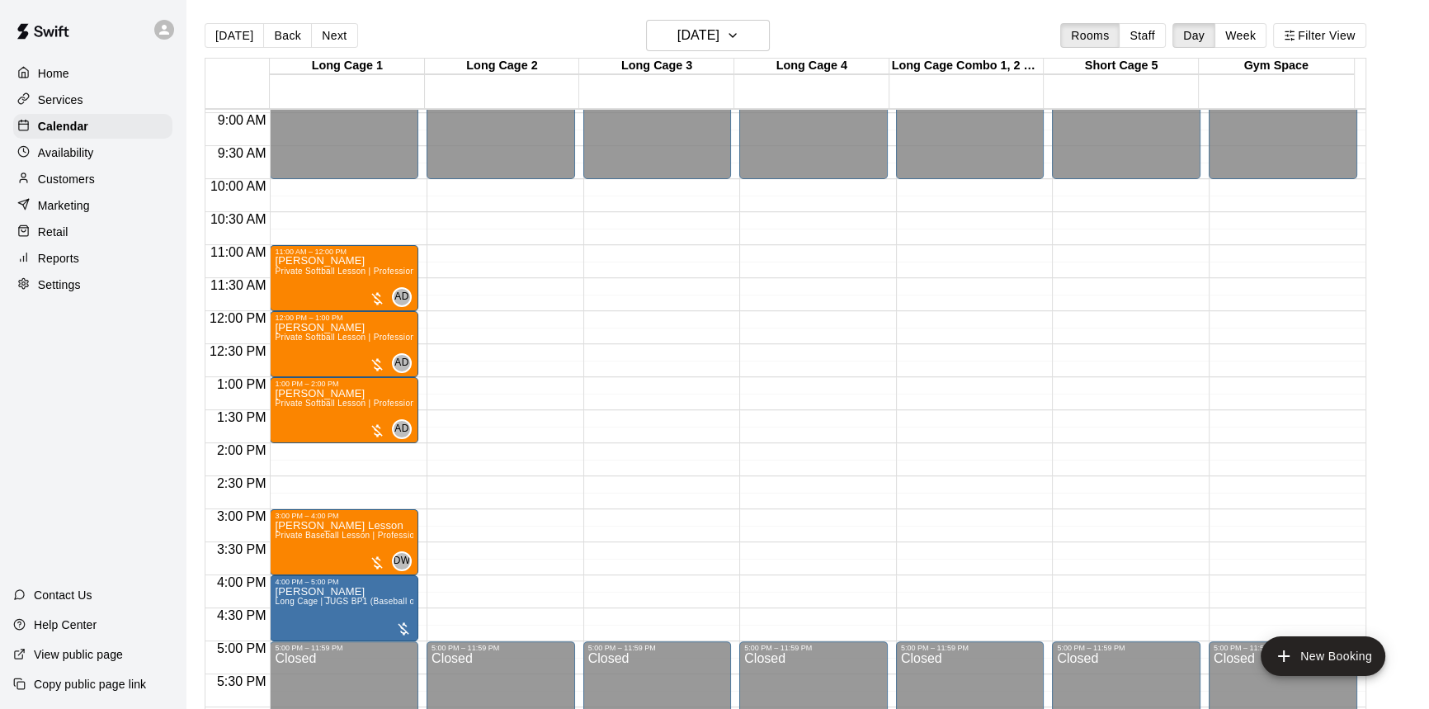
scroll to position [666, 0]
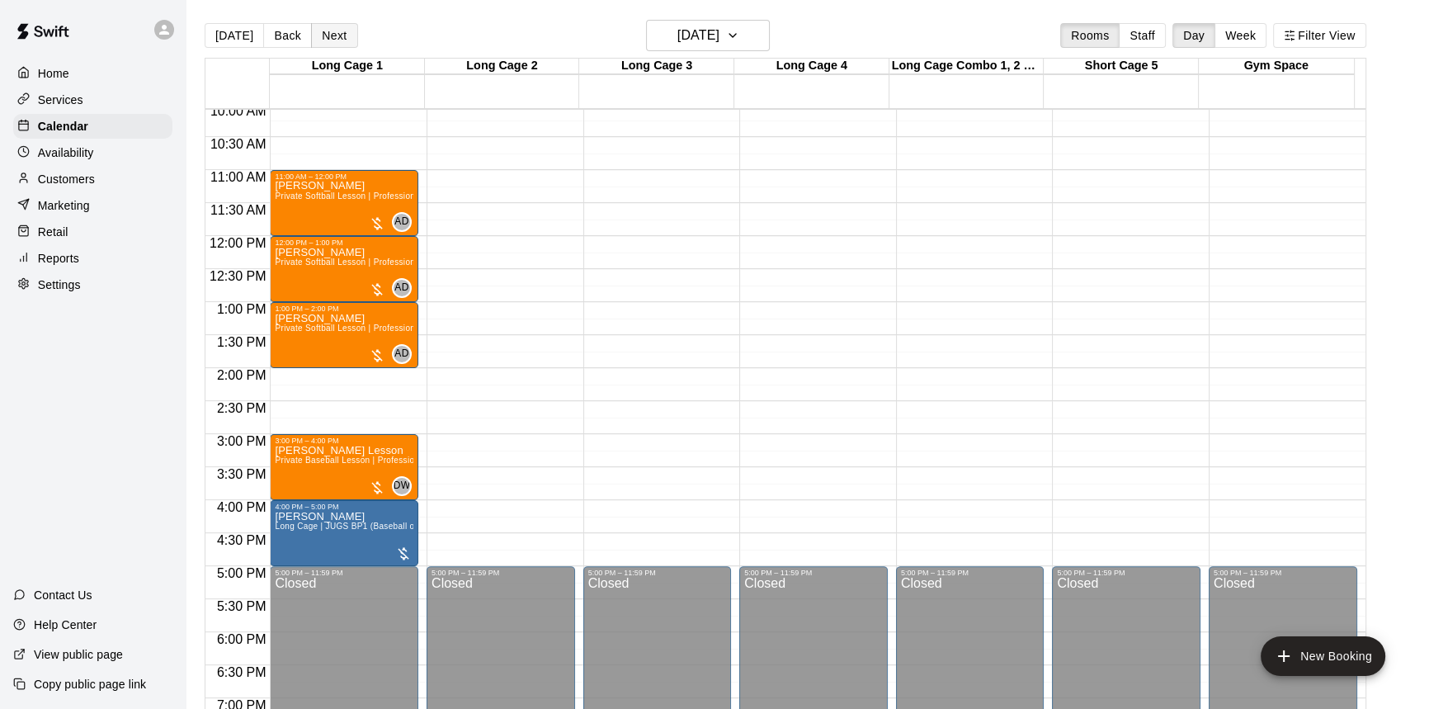
click at [327, 43] on button "Next" at bounding box center [334, 35] width 46 height 25
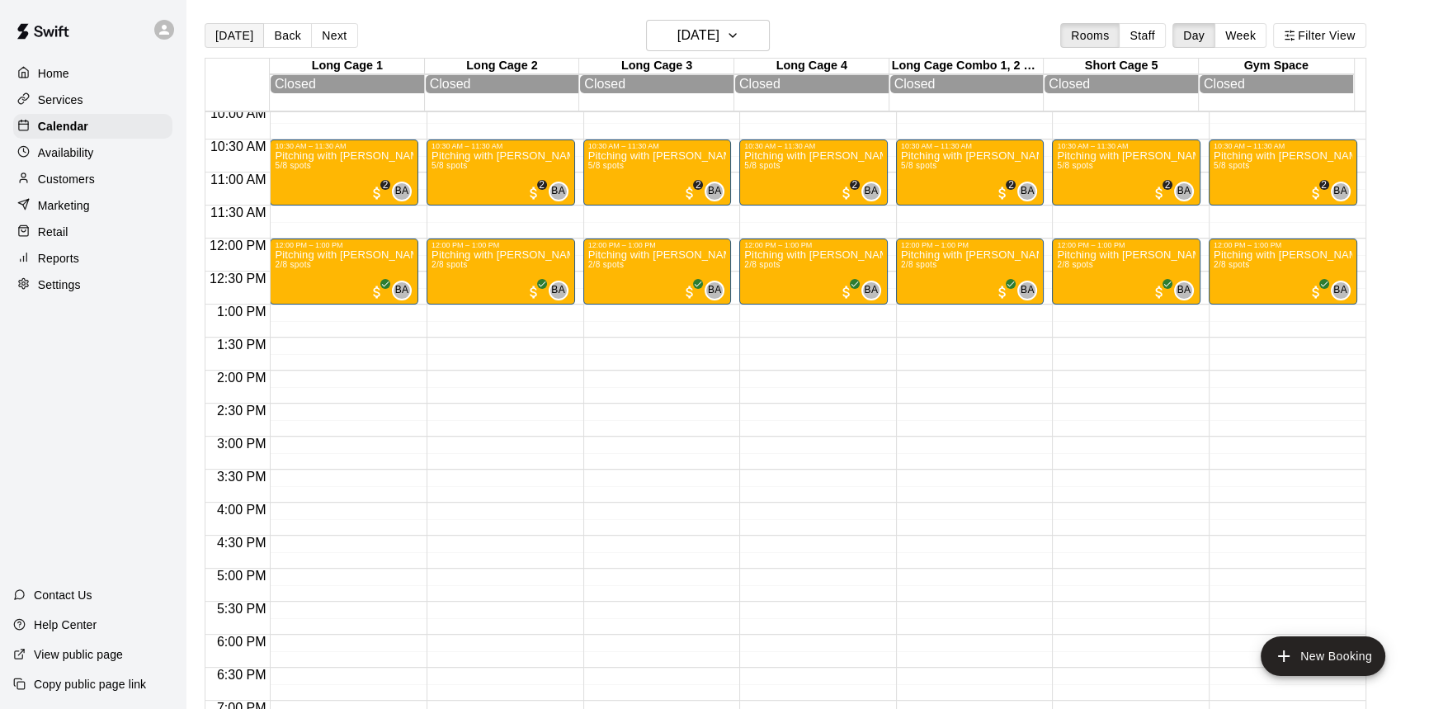
click at [233, 36] on button "[DATE]" at bounding box center [234, 35] width 59 height 25
